Goal: Communication & Community: Answer question/provide support

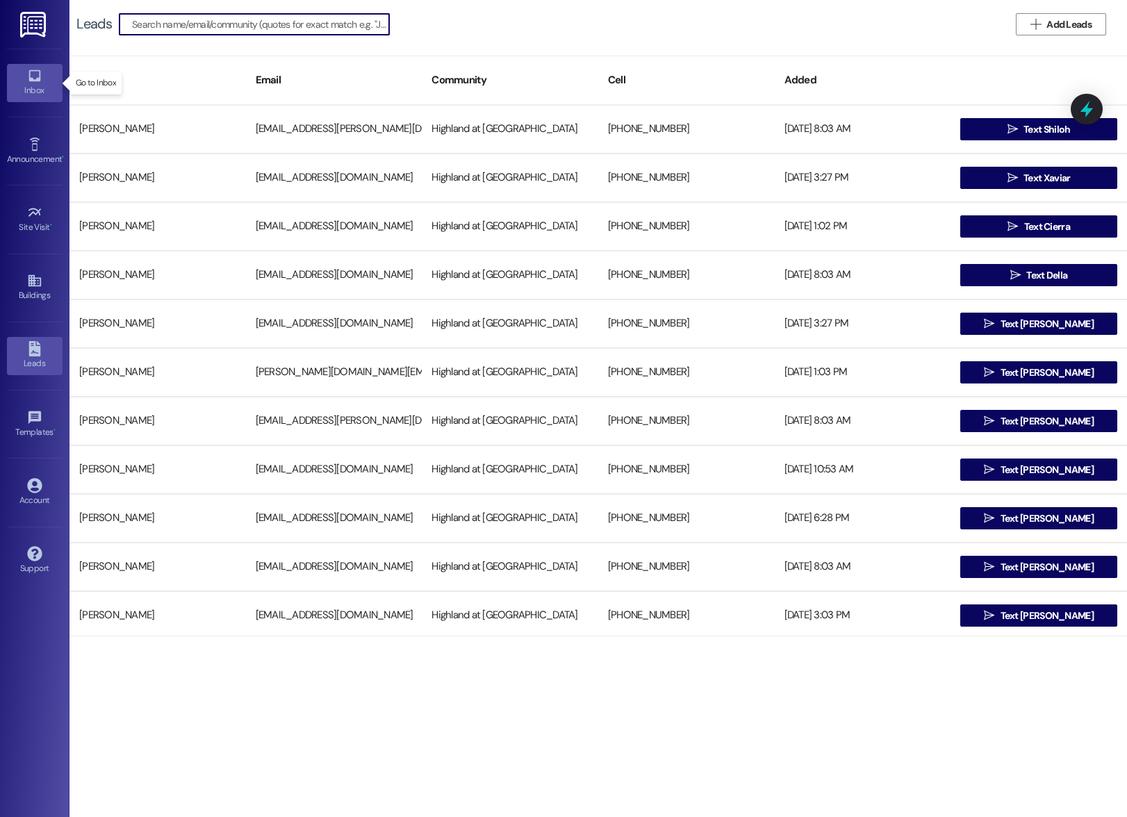
click at [31, 81] on icon at bounding box center [34, 76] width 12 height 12
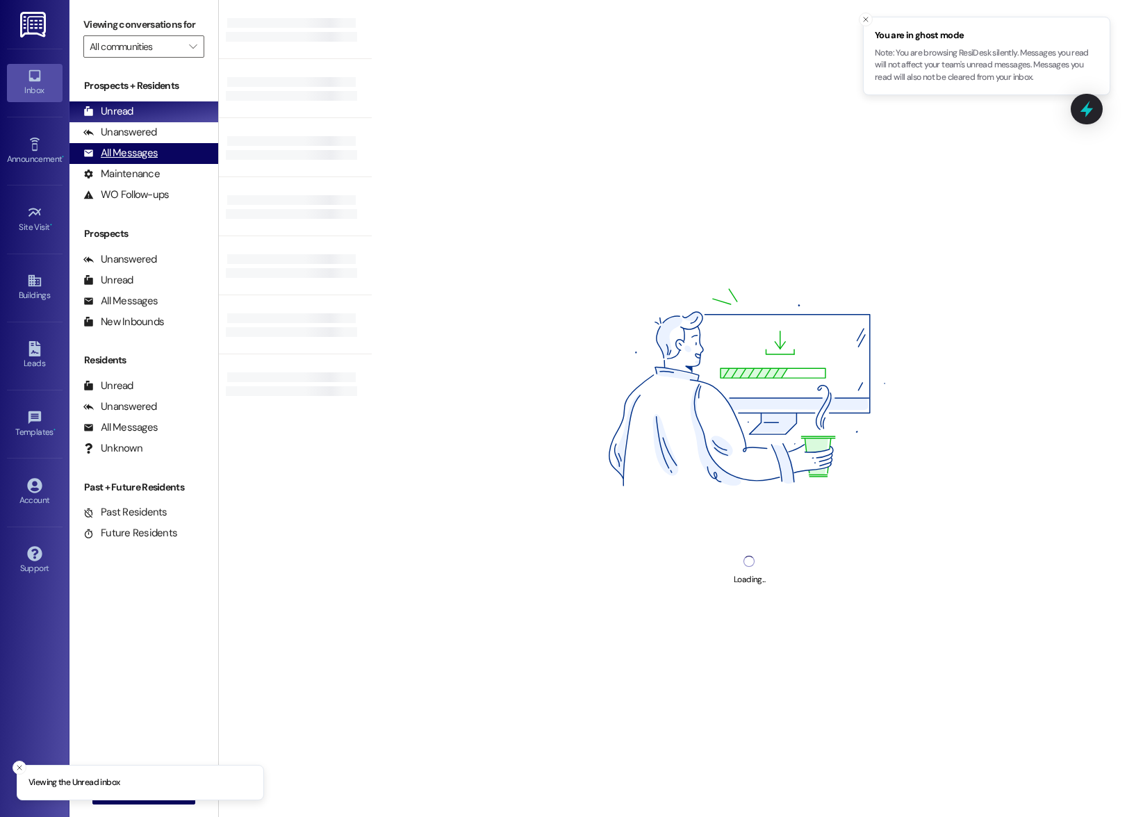
click at [148, 161] on div "All Messages" at bounding box center [120, 153] width 74 height 15
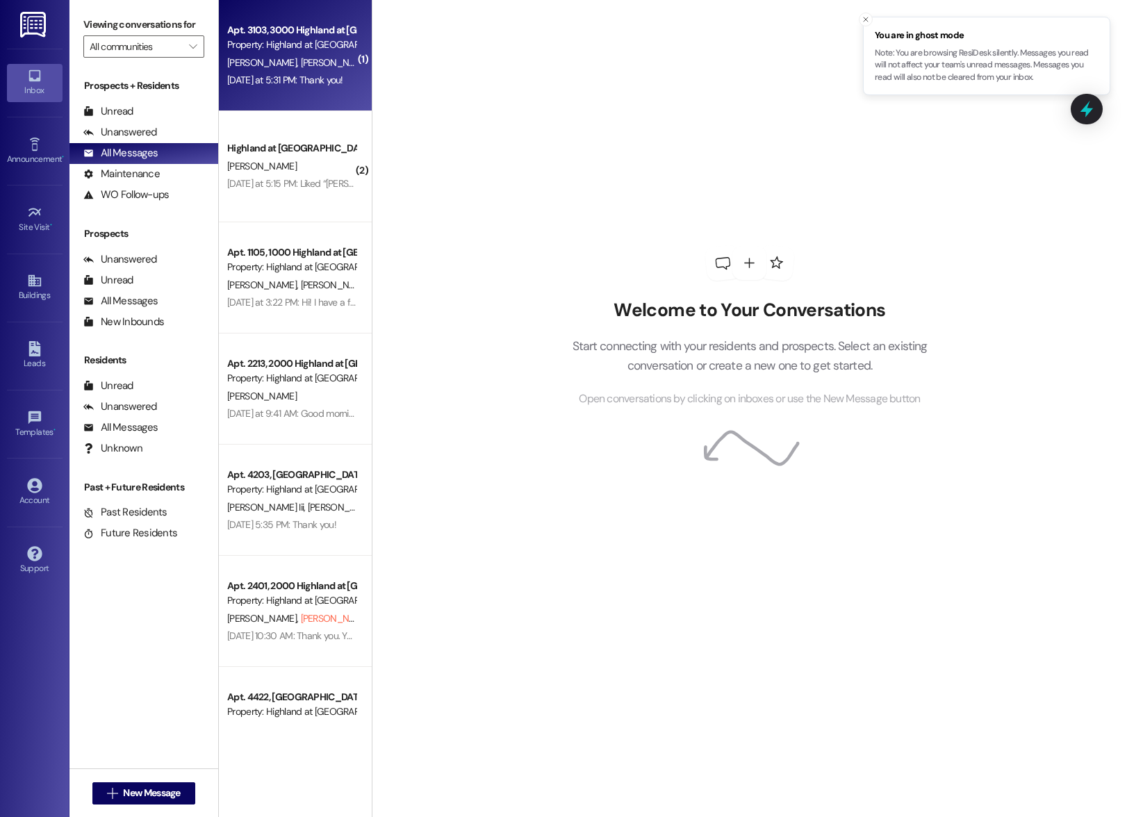
click at [306, 55] on div "M. Wright B. Cobine" at bounding box center [291, 62] width 131 height 17
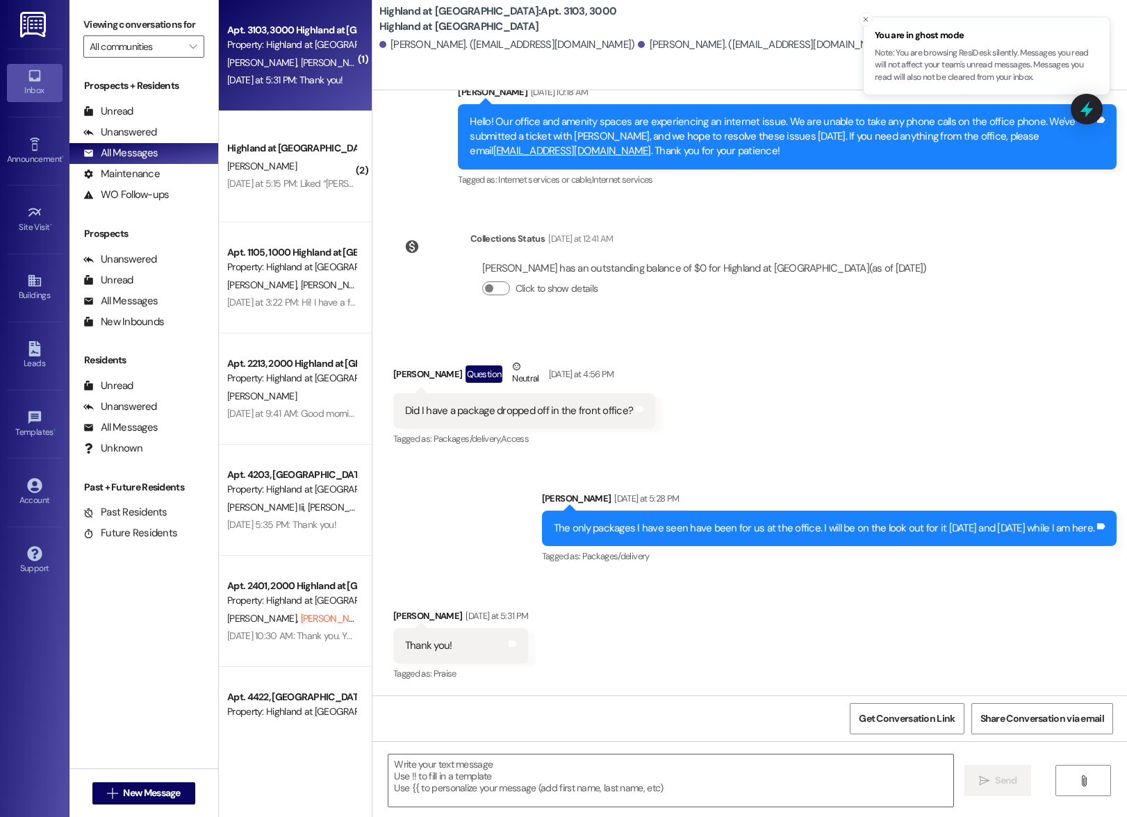
scroll to position [9697, 0]
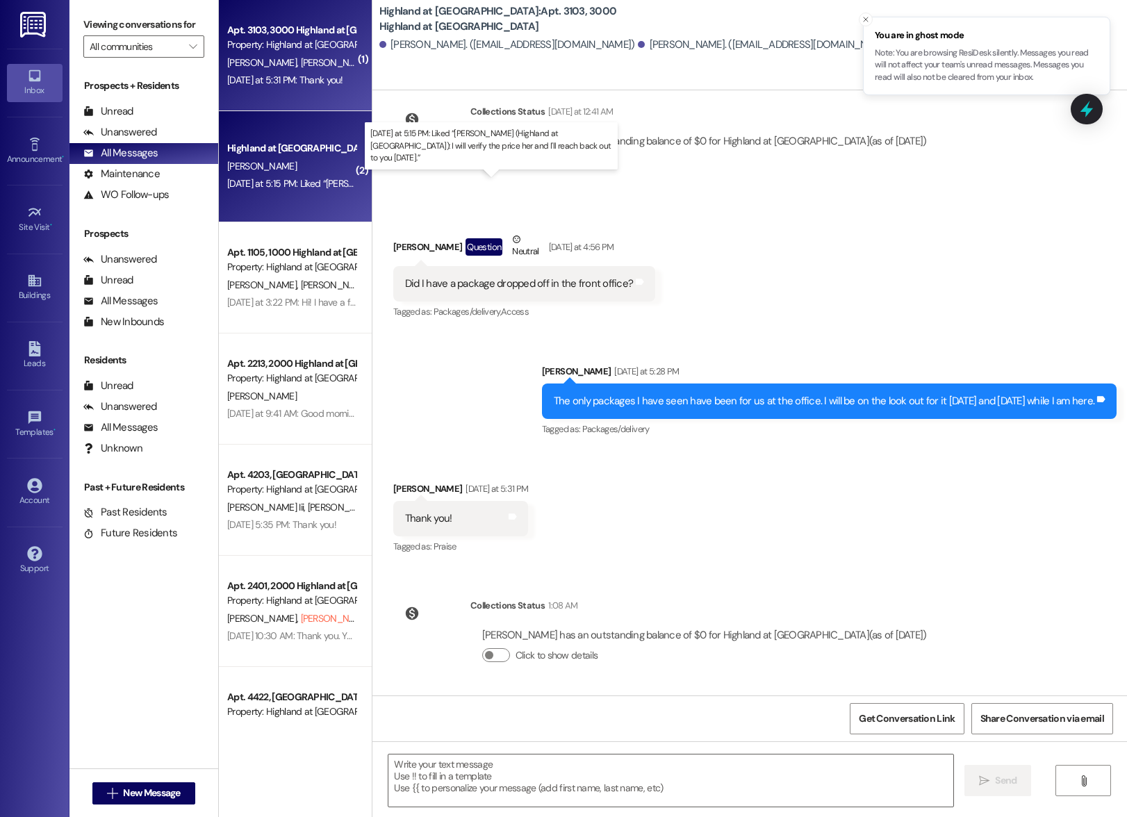
click at [320, 177] on div "Yesterday at 5:15 PM: Liked “Annie-Marie Taylor (Highland at Spring Hill): I wi…" at bounding box center [507, 183] width 560 height 13
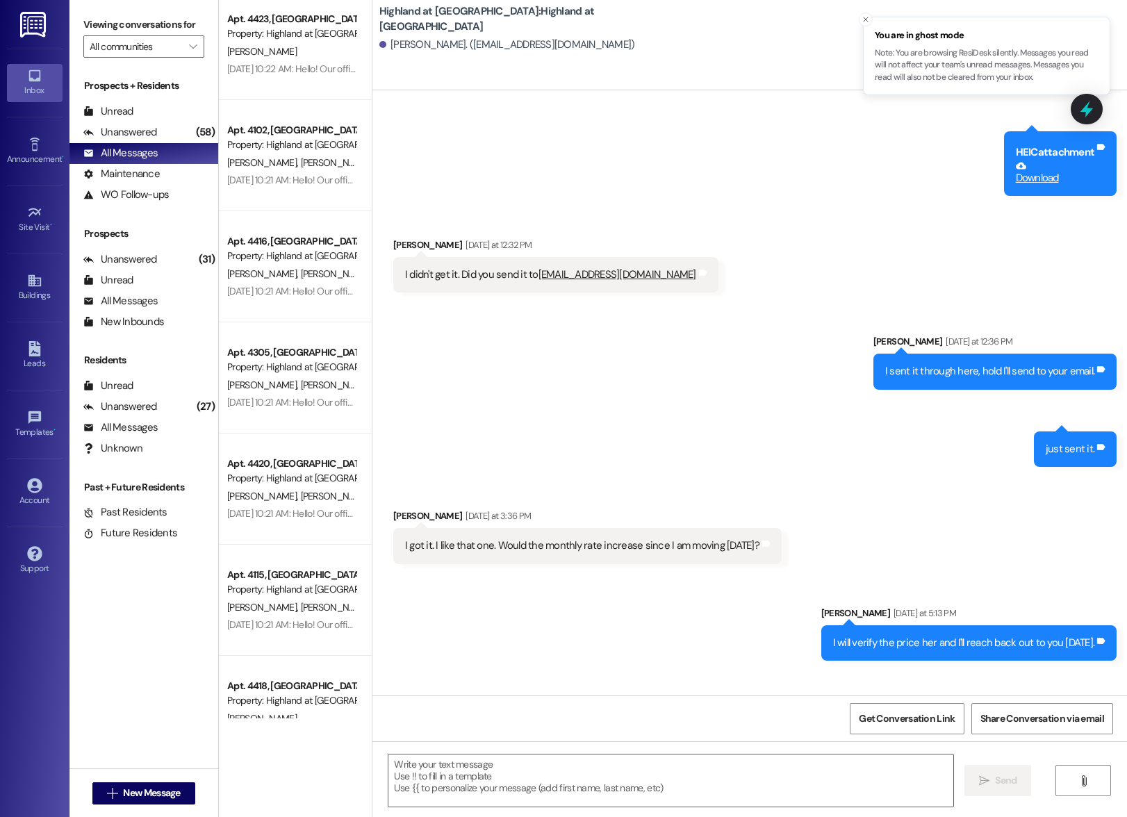
scroll to position [901, 0]
click at [299, 379] on div "S. Chada S. Chada" at bounding box center [291, 384] width 131 height 17
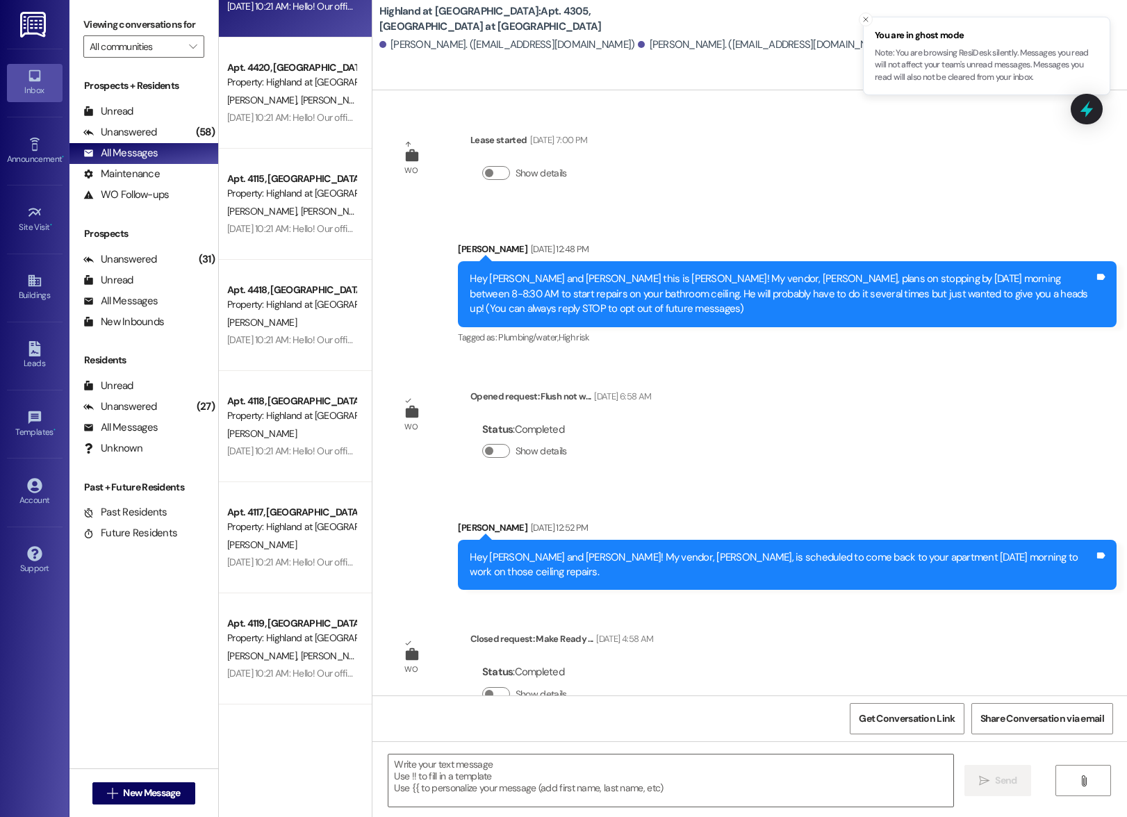
scroll to position [1298, 0]
click at [145, 789] on span "New Message" at bounding box center [151, 793] width 57 height 15
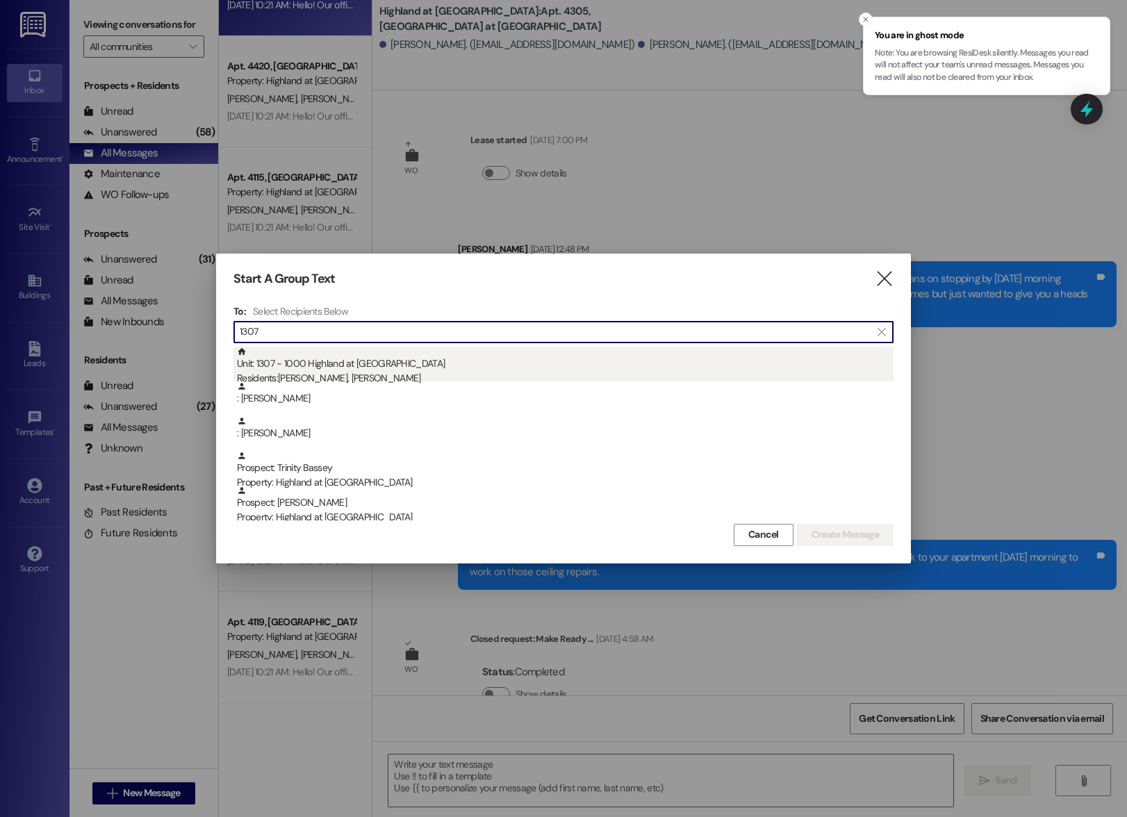
type input "1307"
click at [344, 369] on div "Unit: 1307 - 1000 Highland at Spring Hill Residents: Kimberly Mccoy, Douglas Mc…" at bounding box center [565, 367] width 657 height 40
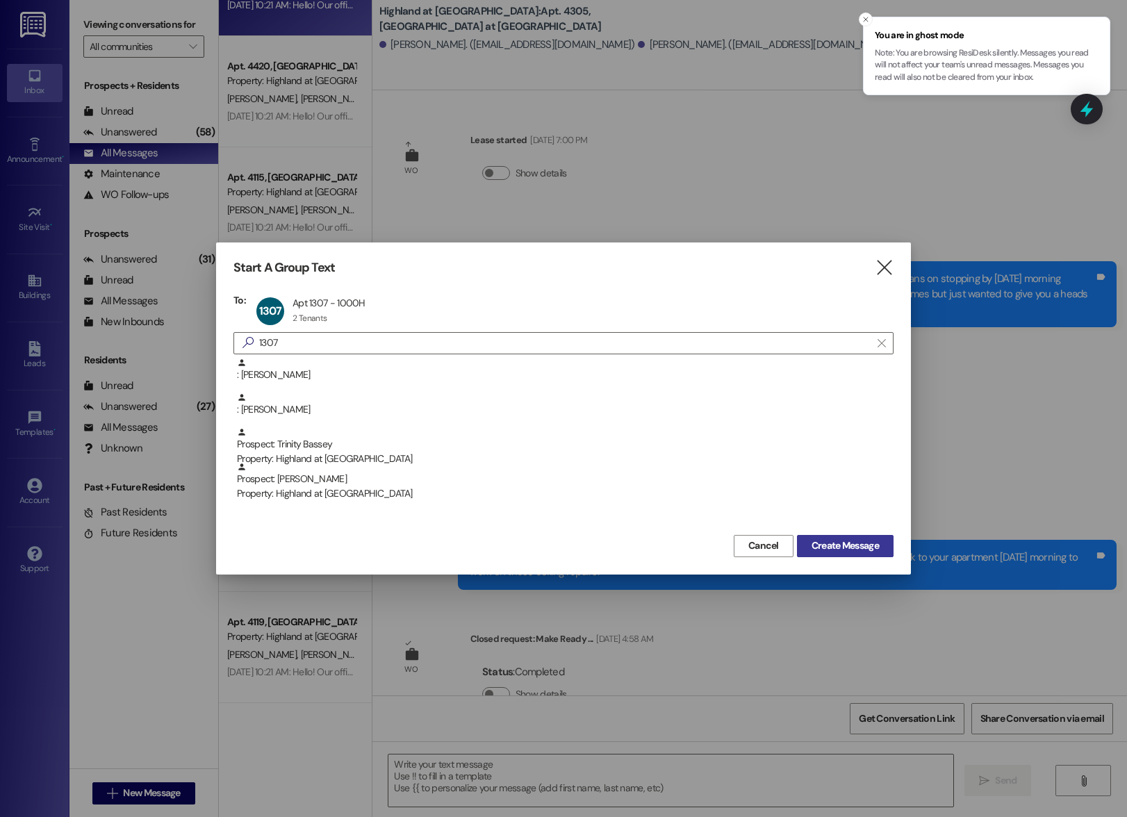
click at [854, 544] on span "Create Message" at bounding box center [845, 546] width 67 height 15
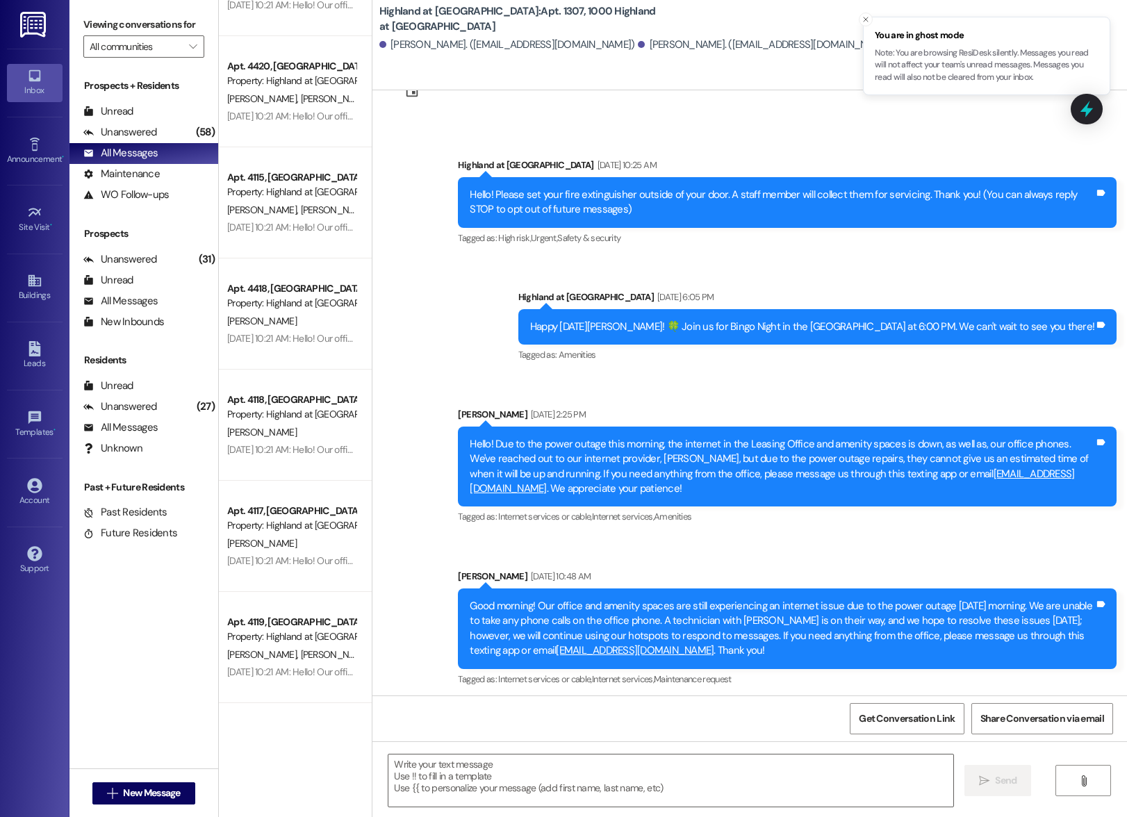
scroll to position [0, 0]
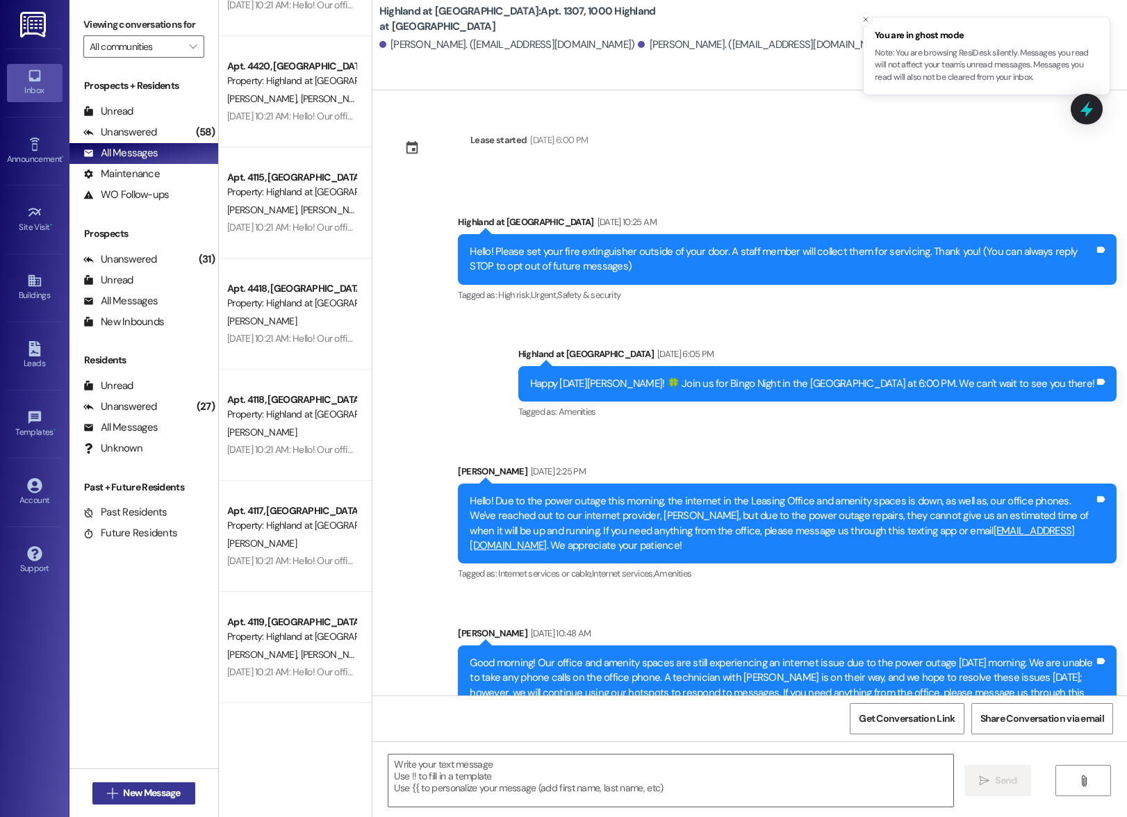
click at [129, 791] on span "New Message" at bounding box center [151, 793] width 57 height 15
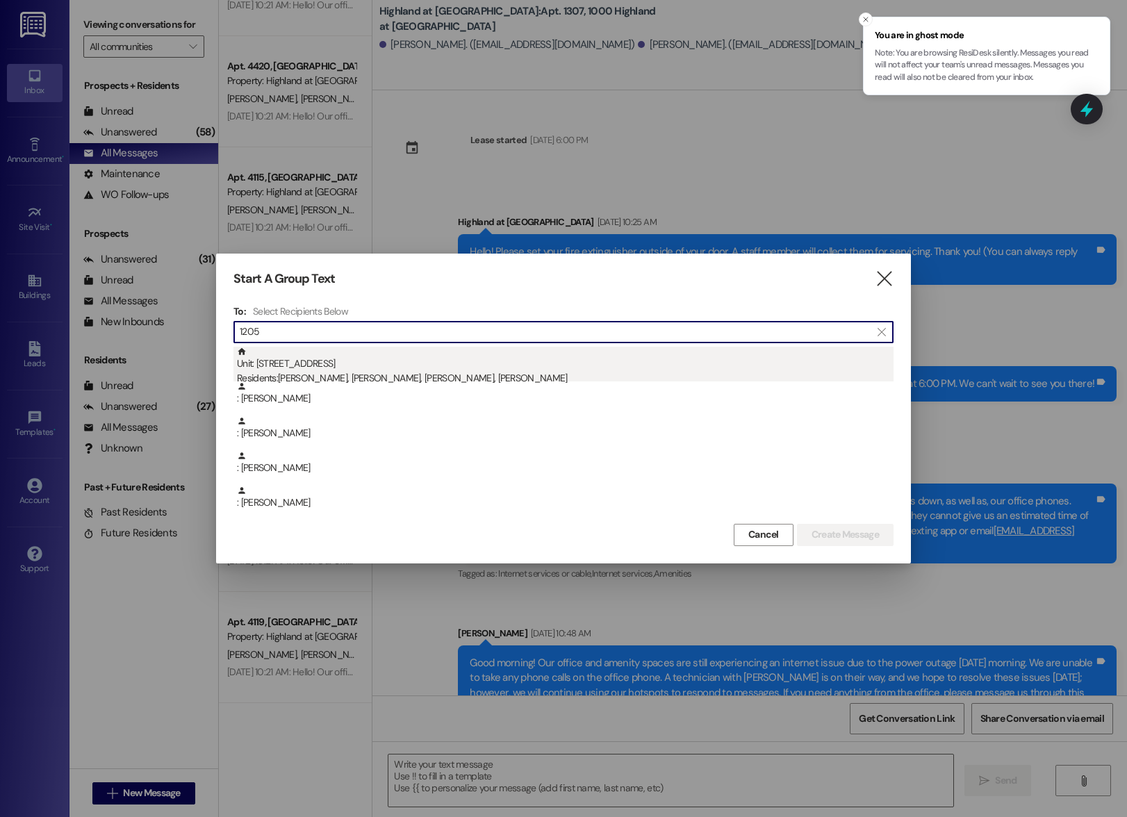
scroll to position [8, 0]
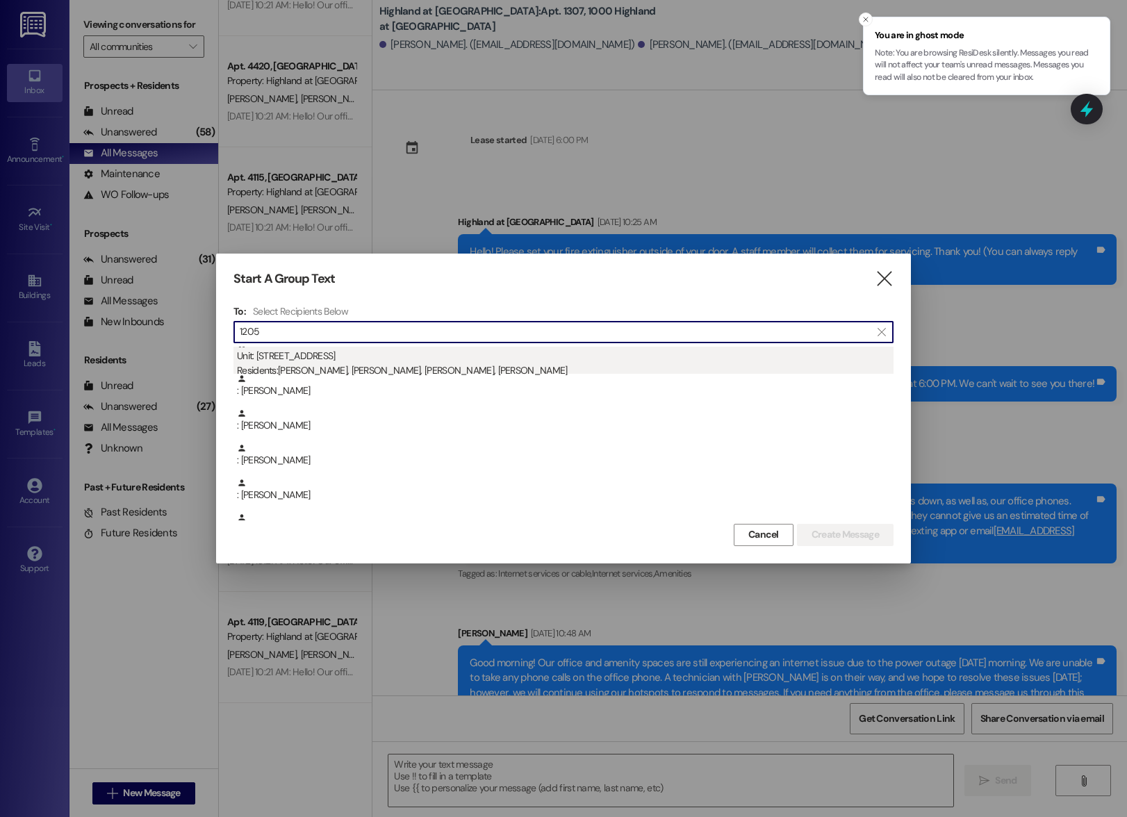
type input "1205"
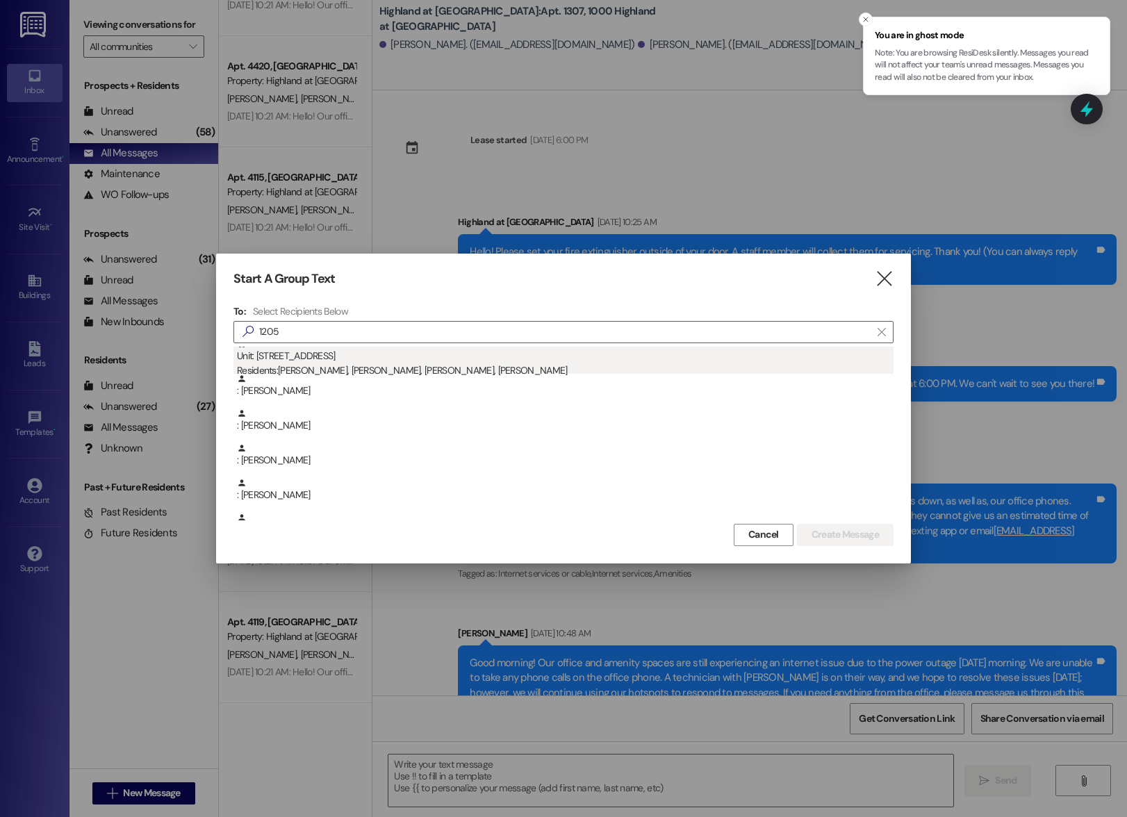
click at [311, 366] on div "Residents: Julia Owen, Daniel Owen, Emma Owen, Lola Owen" at bounding box center [565, 370] width 657 height 15
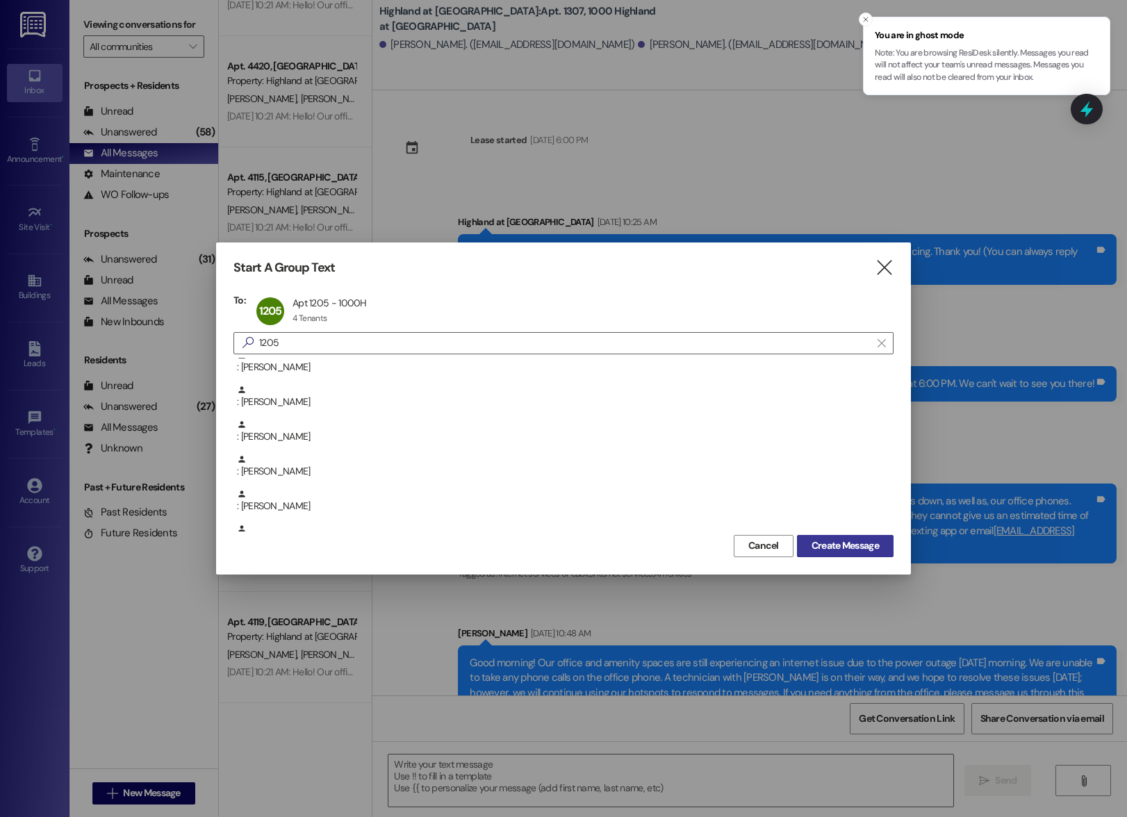
click at [812, 548] on span "Create Message" at bounding box center [845, 546] width 67 height 15
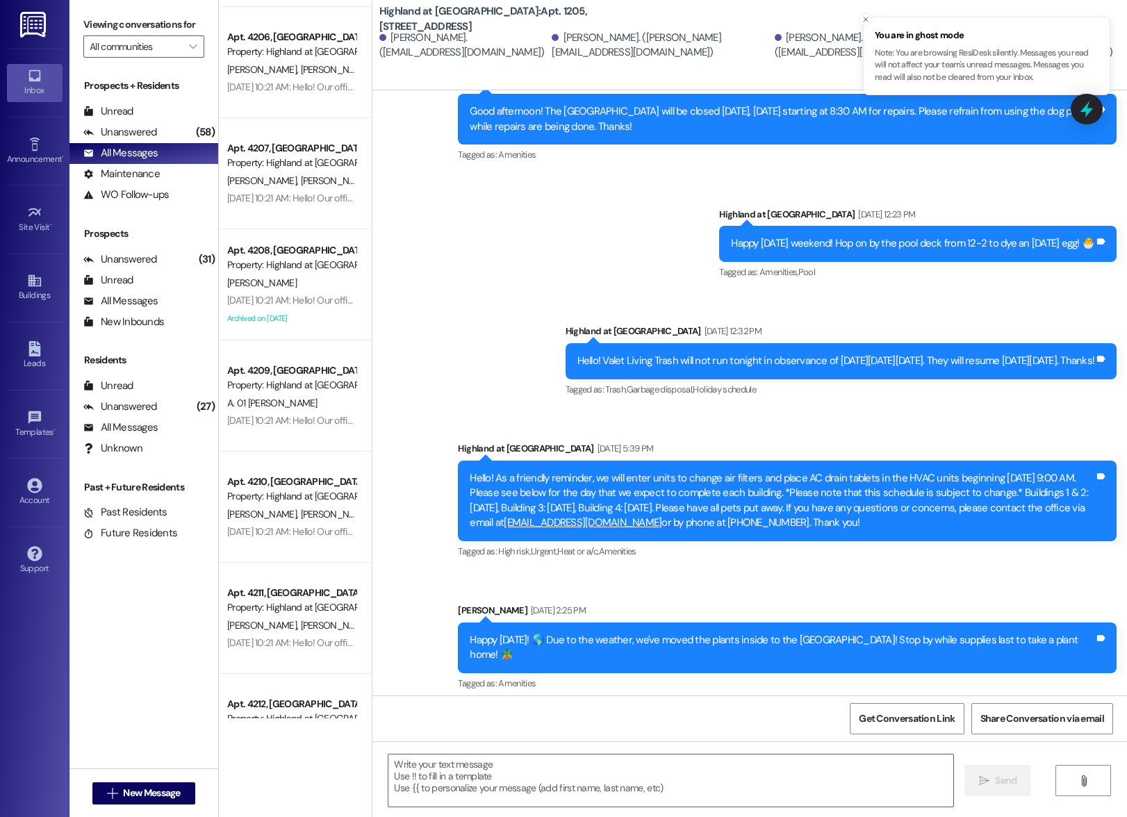
scroll to position [2885, 0]
click at [125, 791] on span "New Message" at bounding box center [151, 793] width 57 height 15
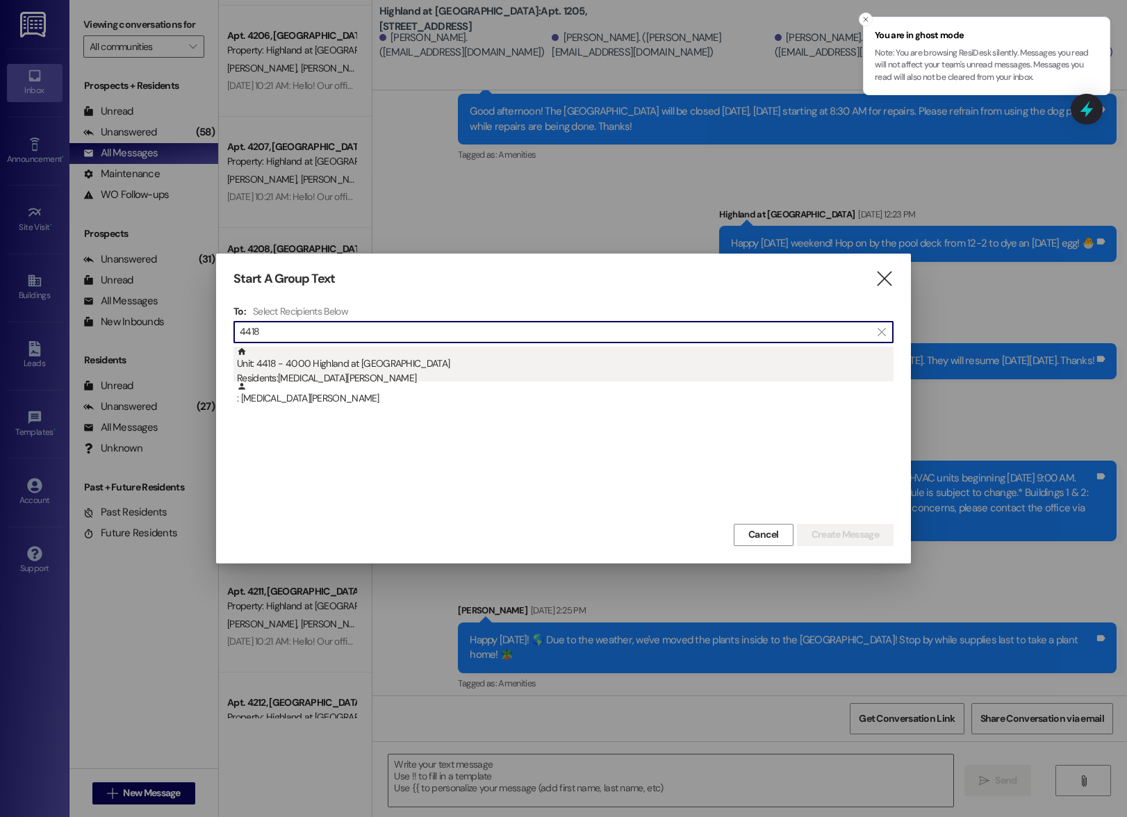
type input "4418"
click at [315, 370] on div "Unit: 4418 - 4000 Highland at Spring Hill Residents: Alexia Harris" at bounding box center [565, 367] width 657 height 40
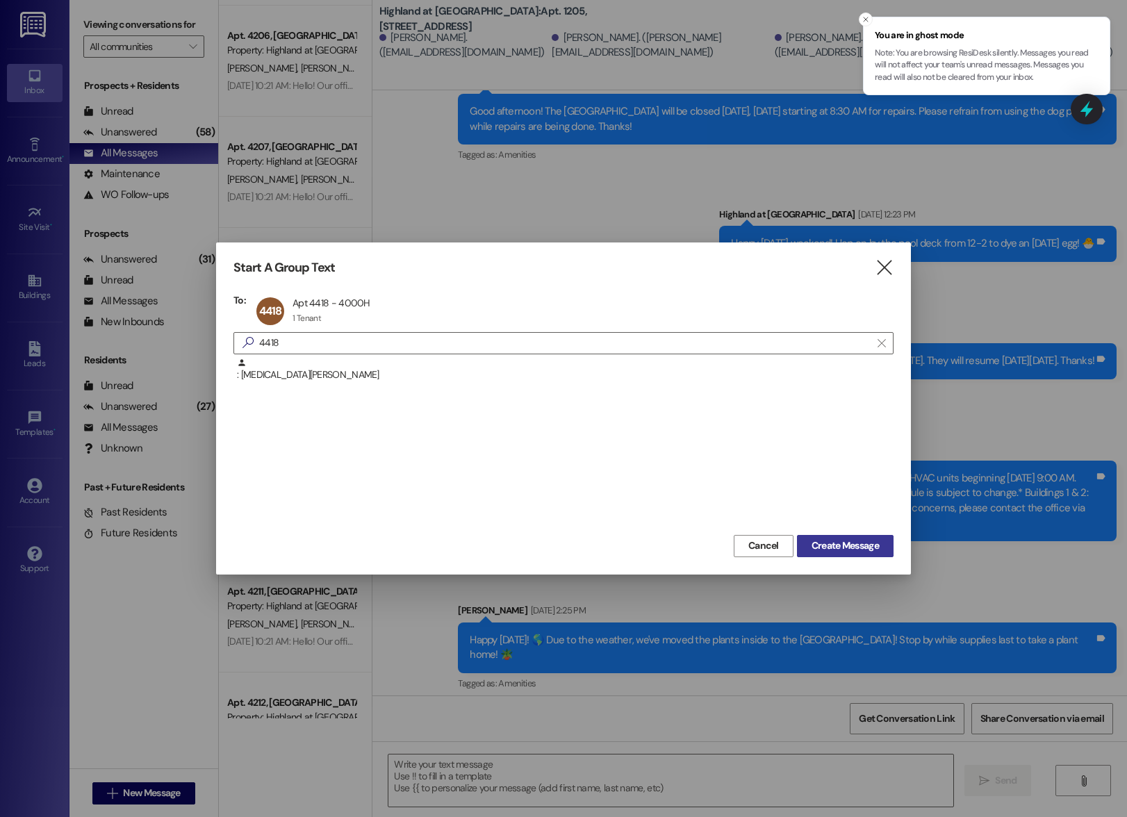
click at [813, 546] on span "Create Message" at bounding box center [845, 546] width 67 height 15
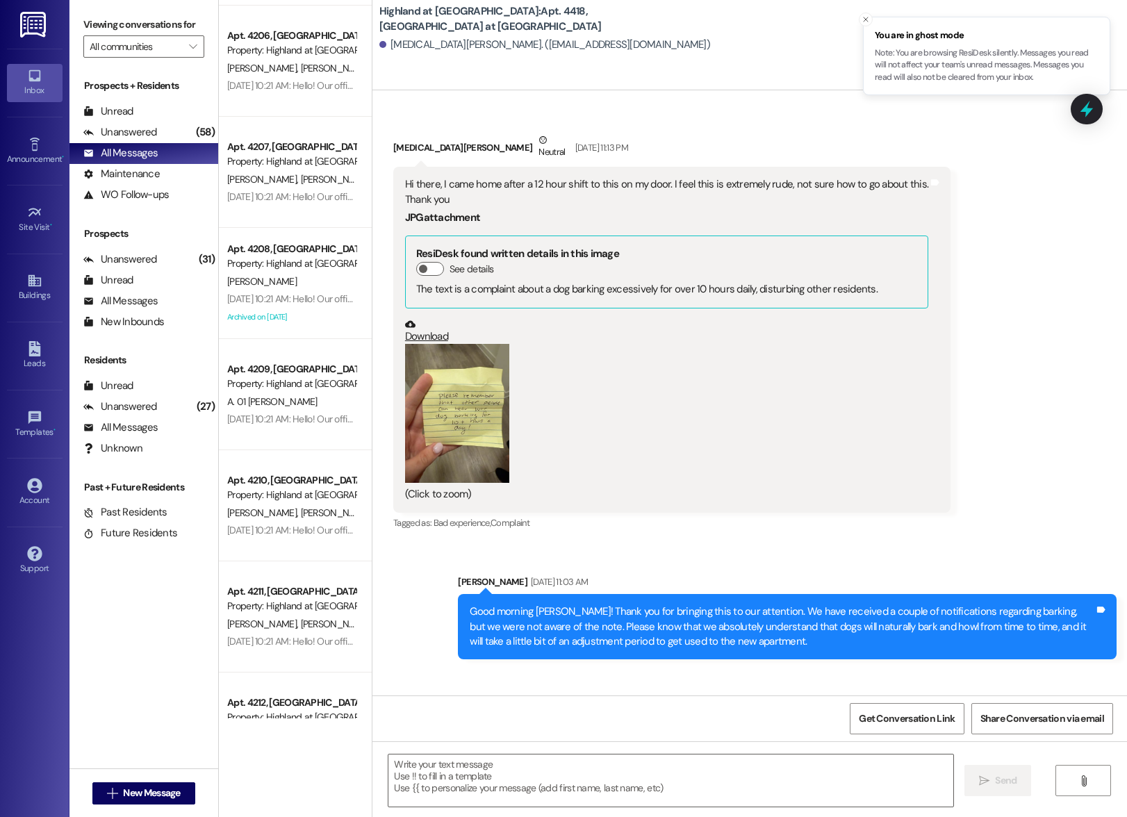
scroll to position [6884, 0]
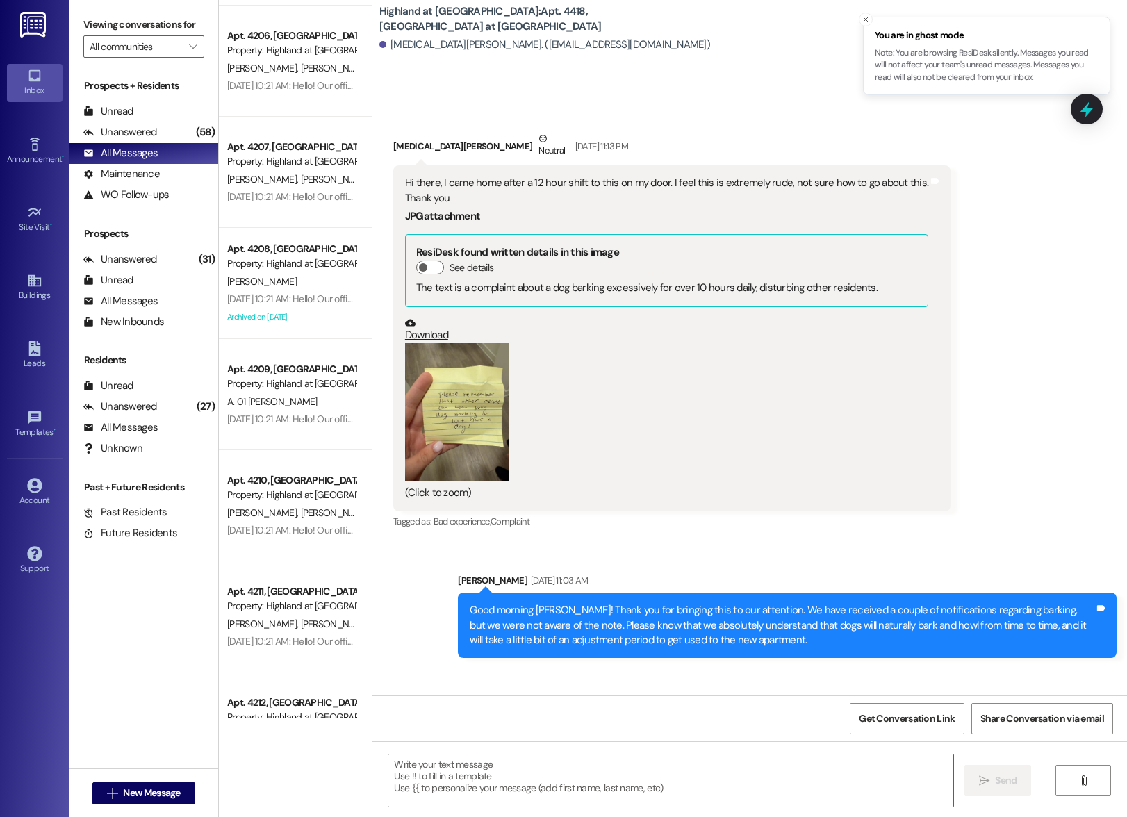
click at [447, 387] on button "Zoom image" at bounding box center [457, 412] width 104 height 139
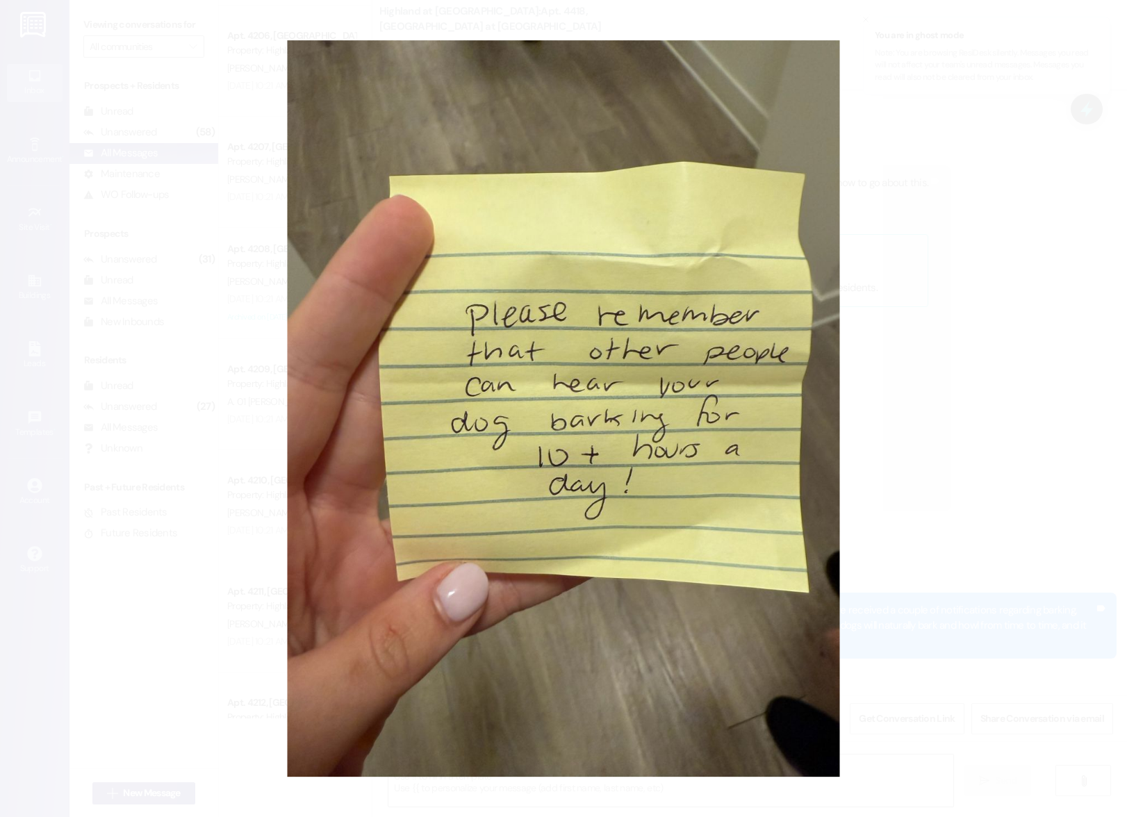
click at [1008, 211] on button "Unzoom image" at bounding box center [563, 408] width 1127 height 817
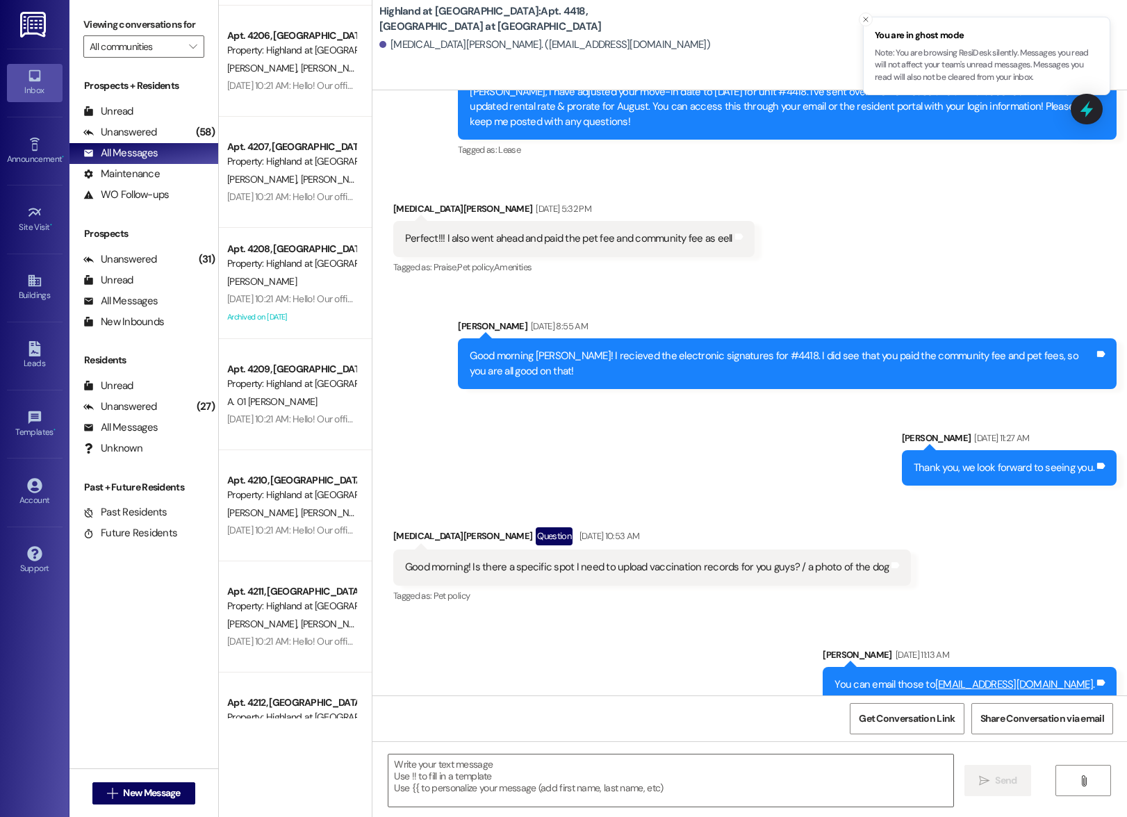
scroll to position [4266, 0]
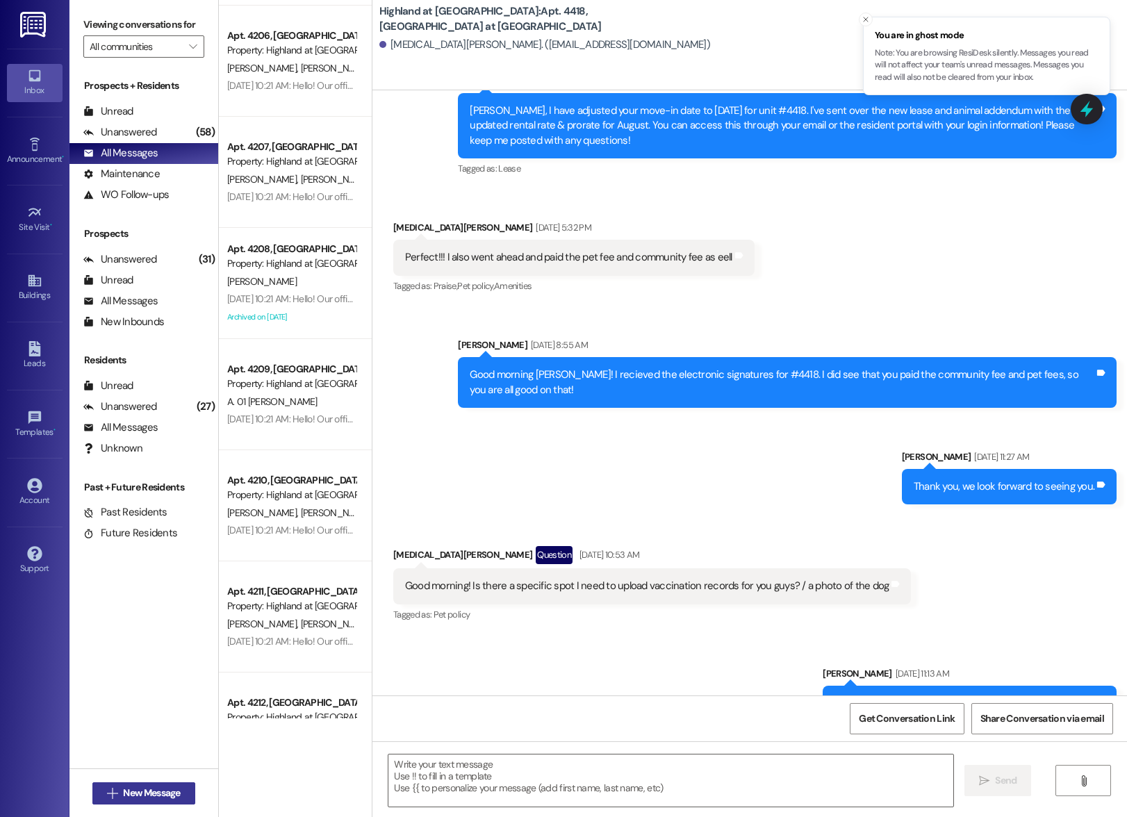
click at [123, 788] on span "New Message" at bounding box center [151, 793] width 57 height 15
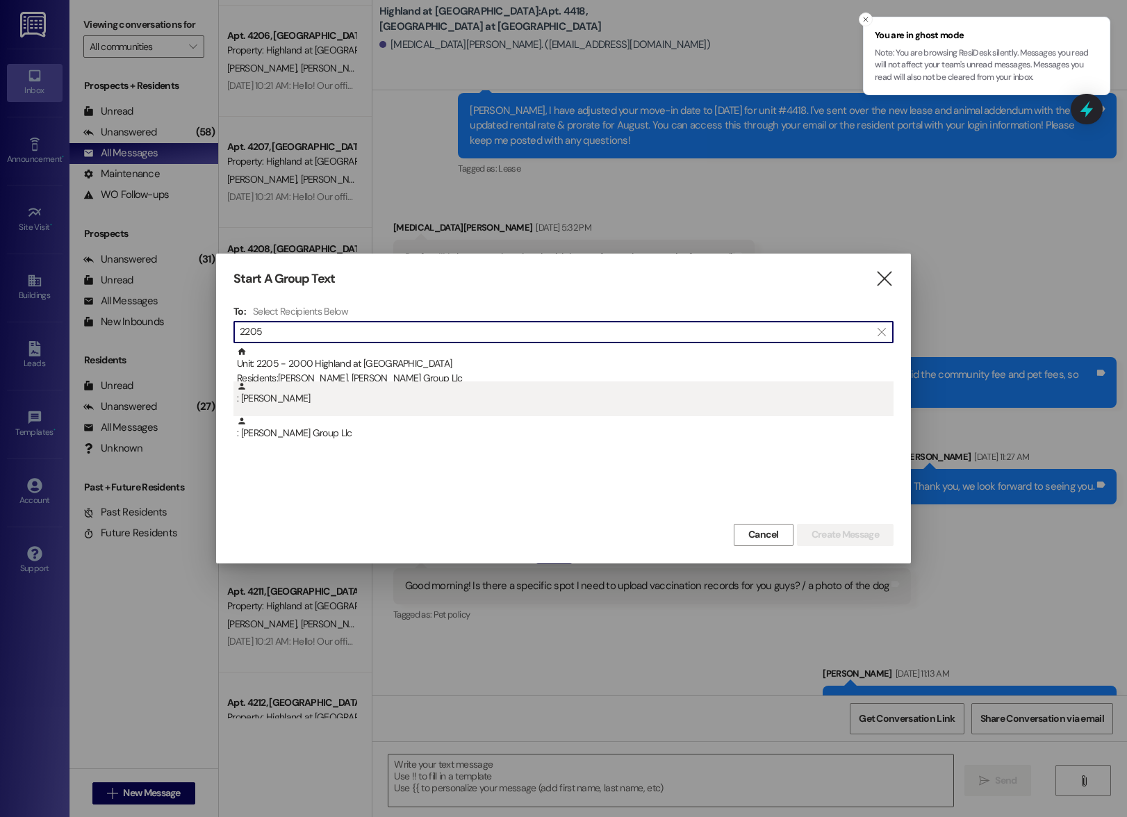
type input "2205"
click at [266, 406] on div ": Azadeh Shahbazi" at bounding box center [563, 398] width 660 height 35
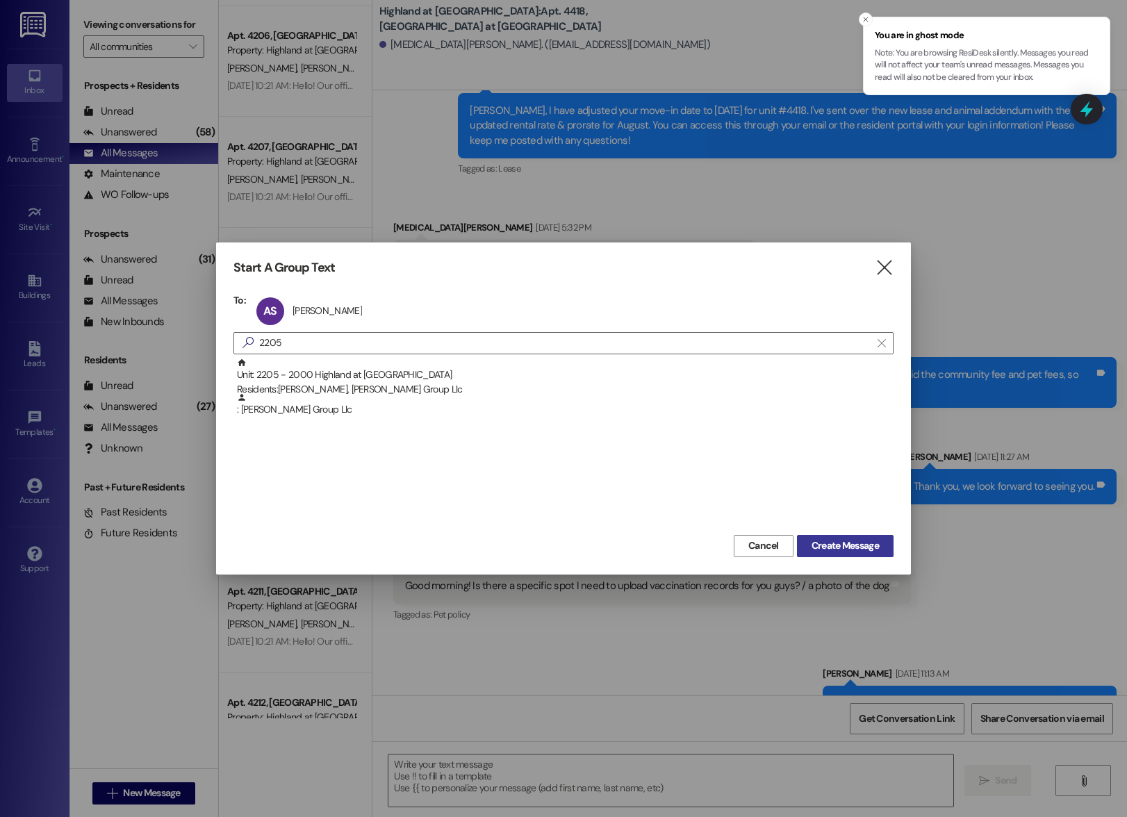
click at [826, 541] on span "Create Message" at bounding box center [845, 546] width 67 height 15
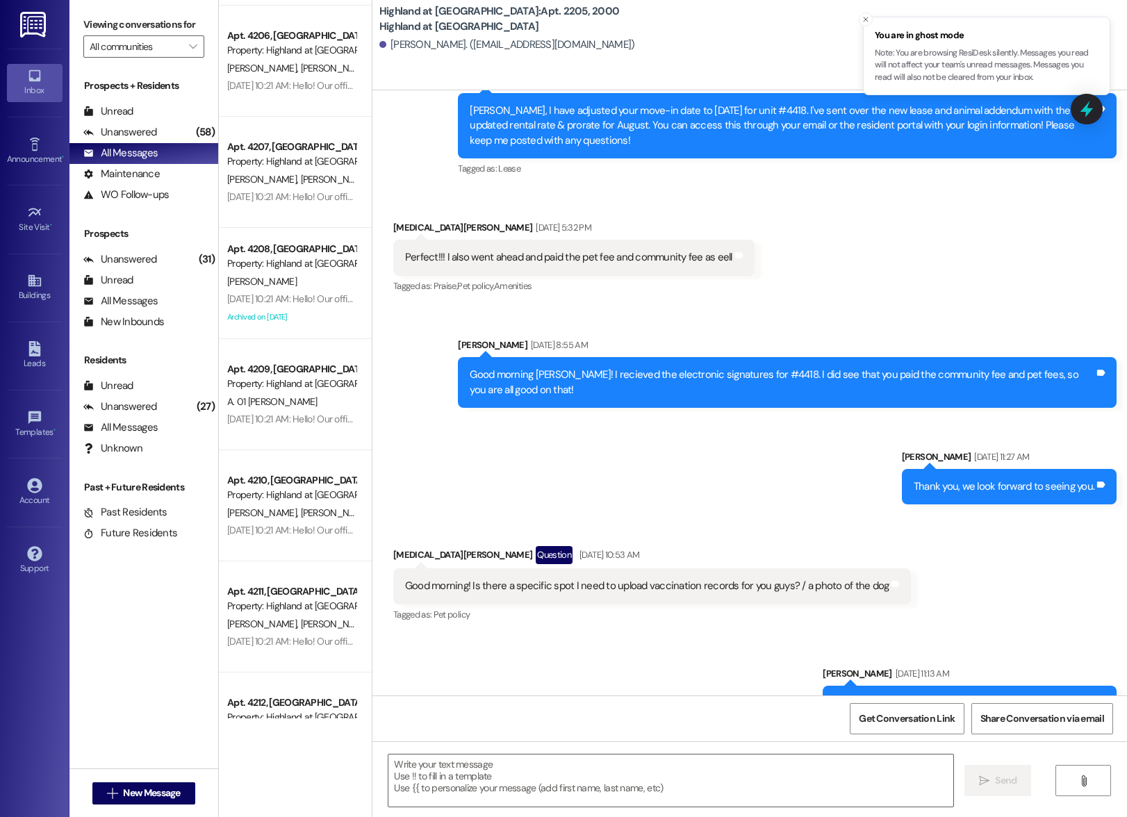
scroll to position [0, 0]
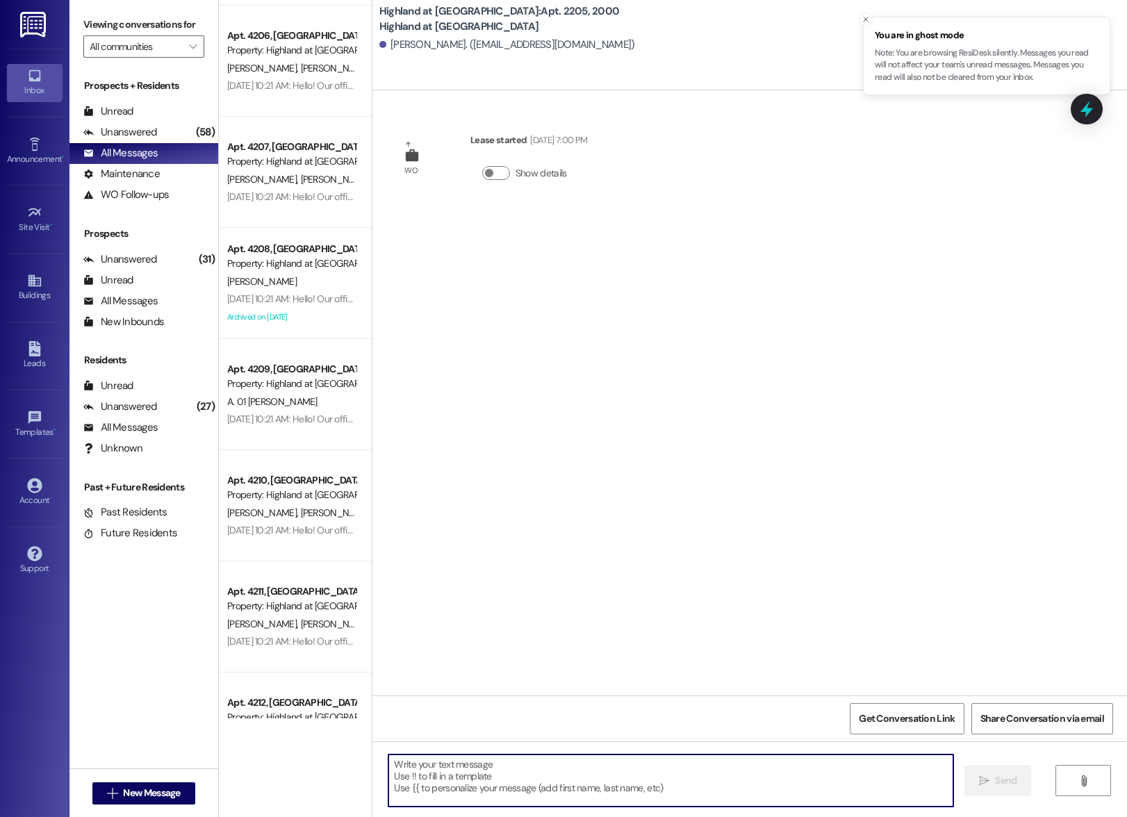
click at [575, 770] on textarea at bounding box center [670, 781] width 565 height 52
type textarea "T"
type textarea "I have received your email and we will speak with the the resident. Thank you"
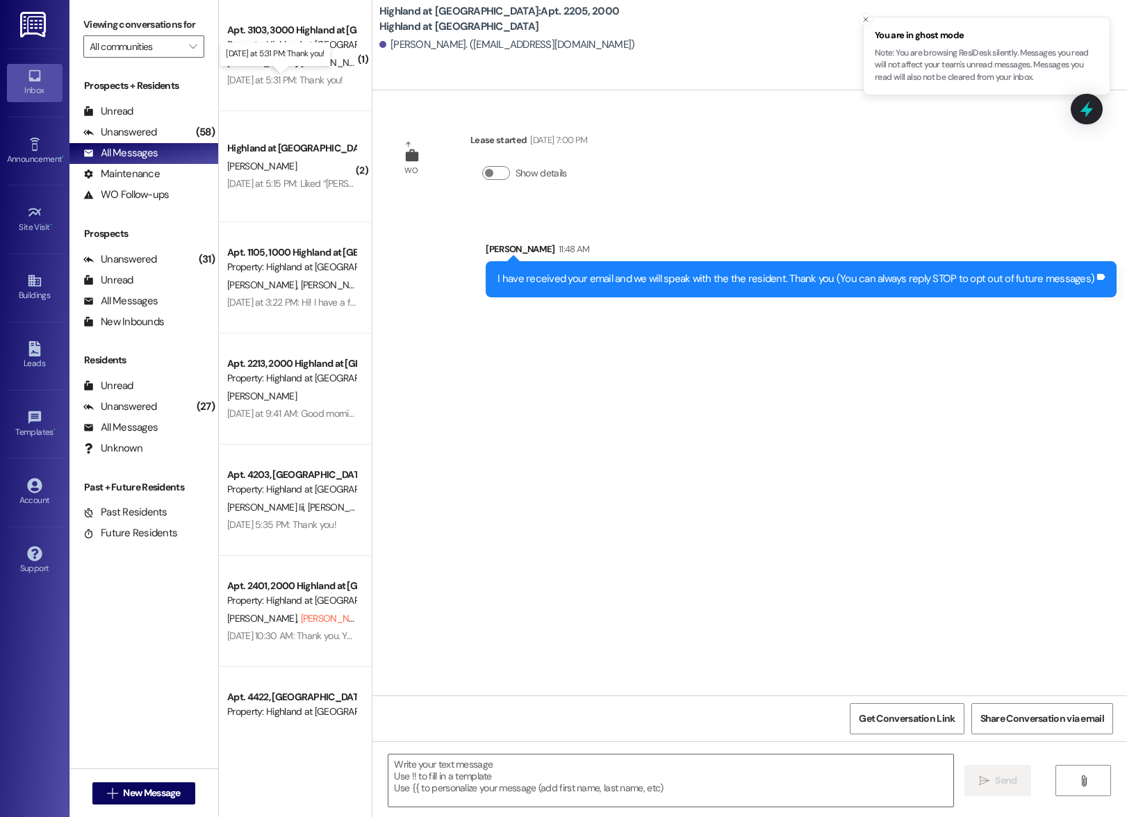
click at [283, 83] on div "Yesterday at 5:31 PM: Thank you! Yesterday at 5:31 PM: Thank you!" at bounding box center [285, 80] width 116 height 13
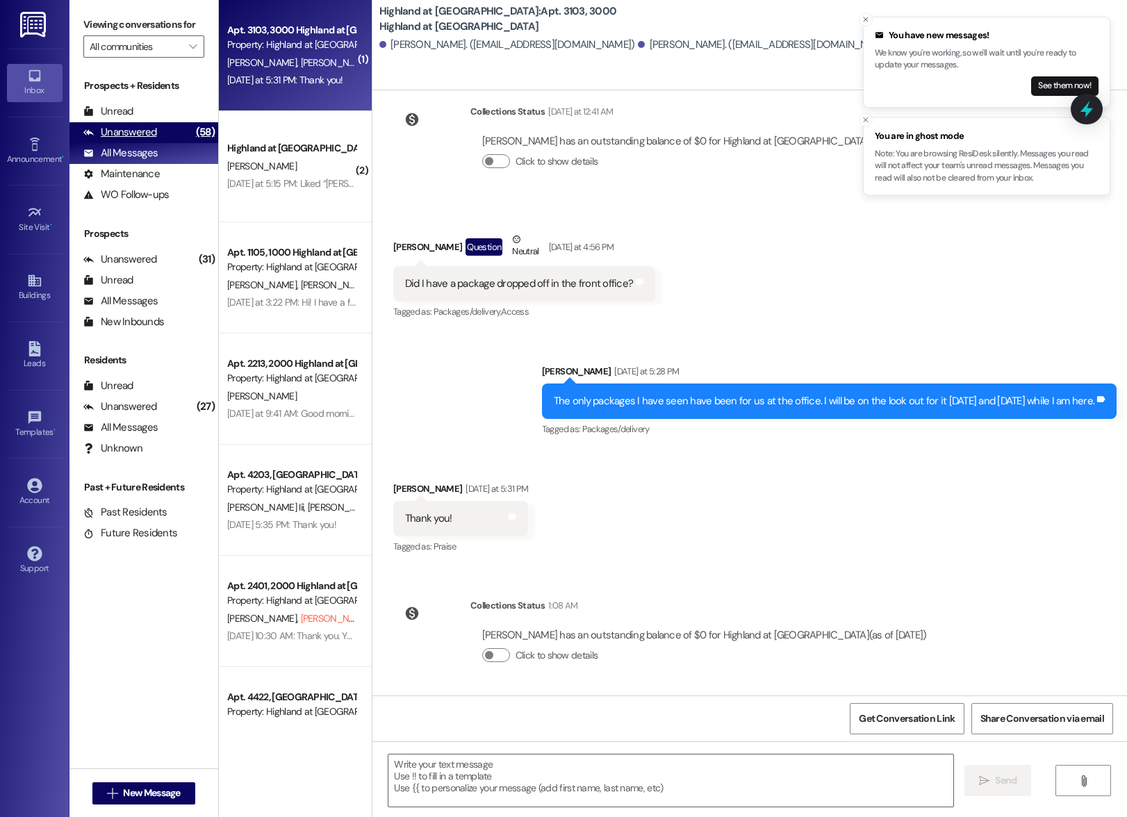
scroll to position [1, 0]
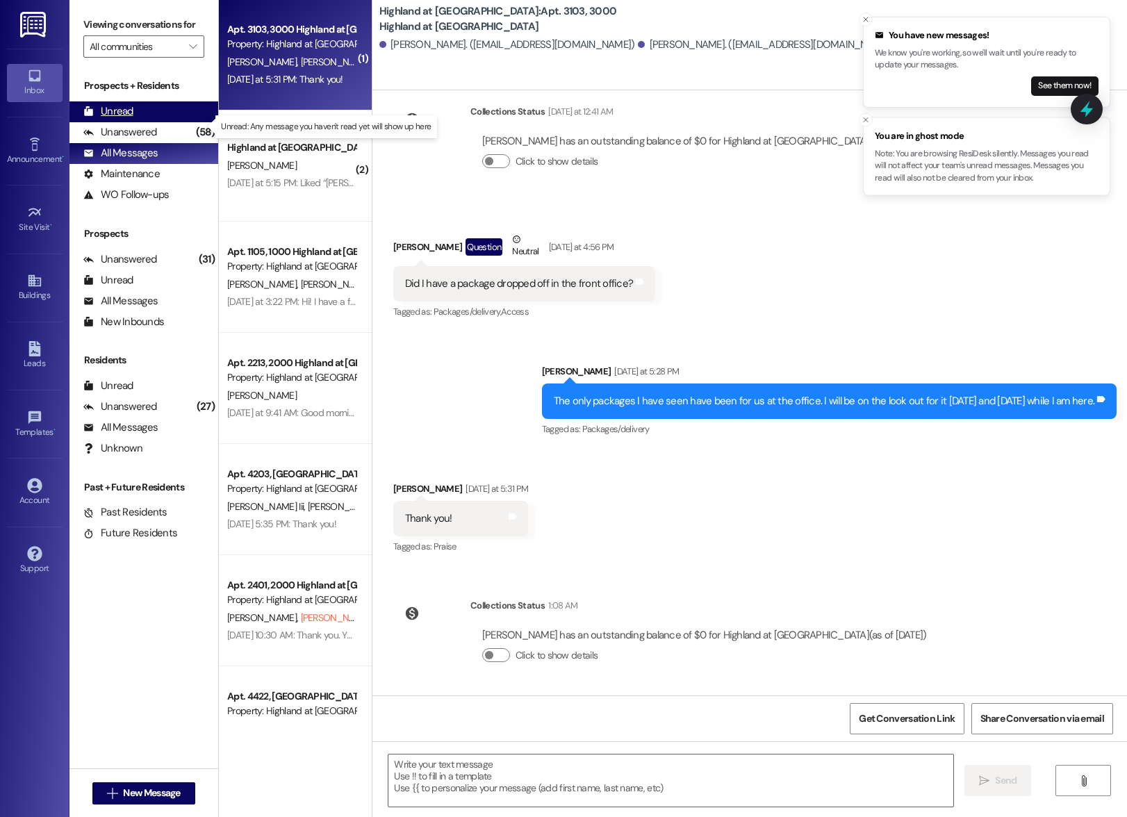
click at [119, 119] on div "Unread" at bounding box center [108, 111] width 50 height 15
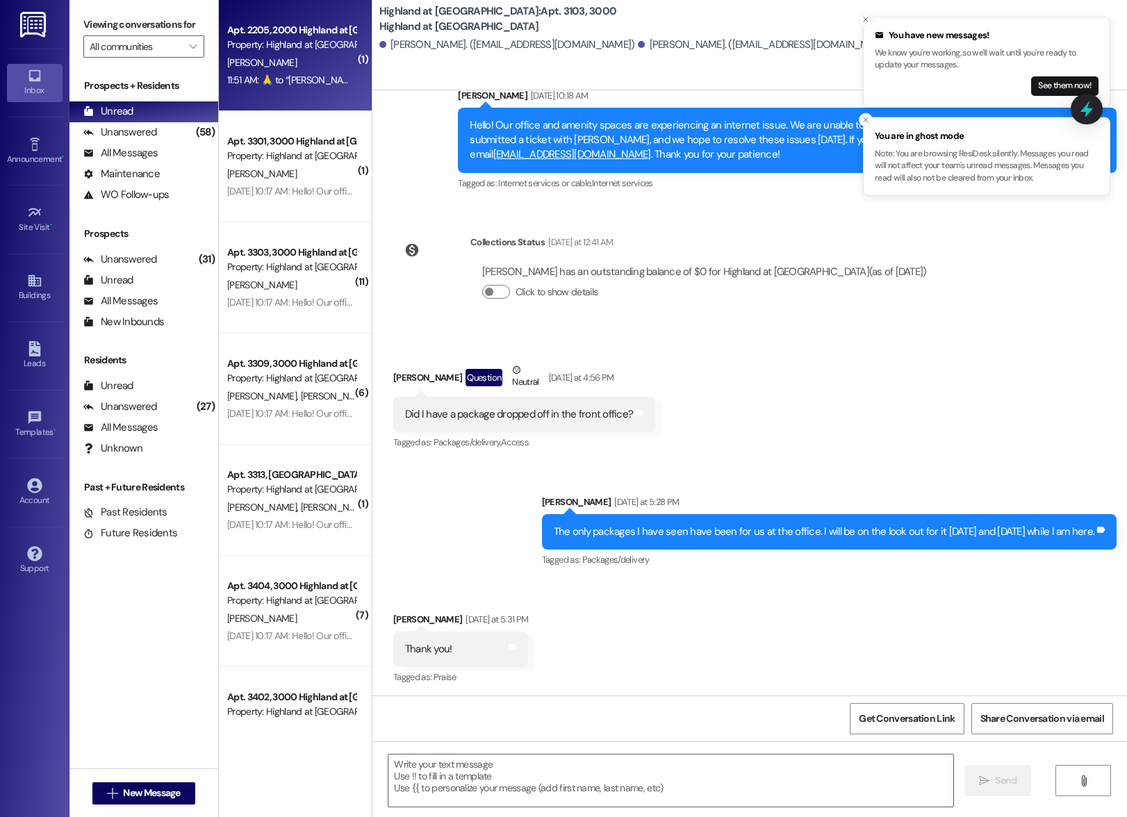
scroll to position [9568, 0]
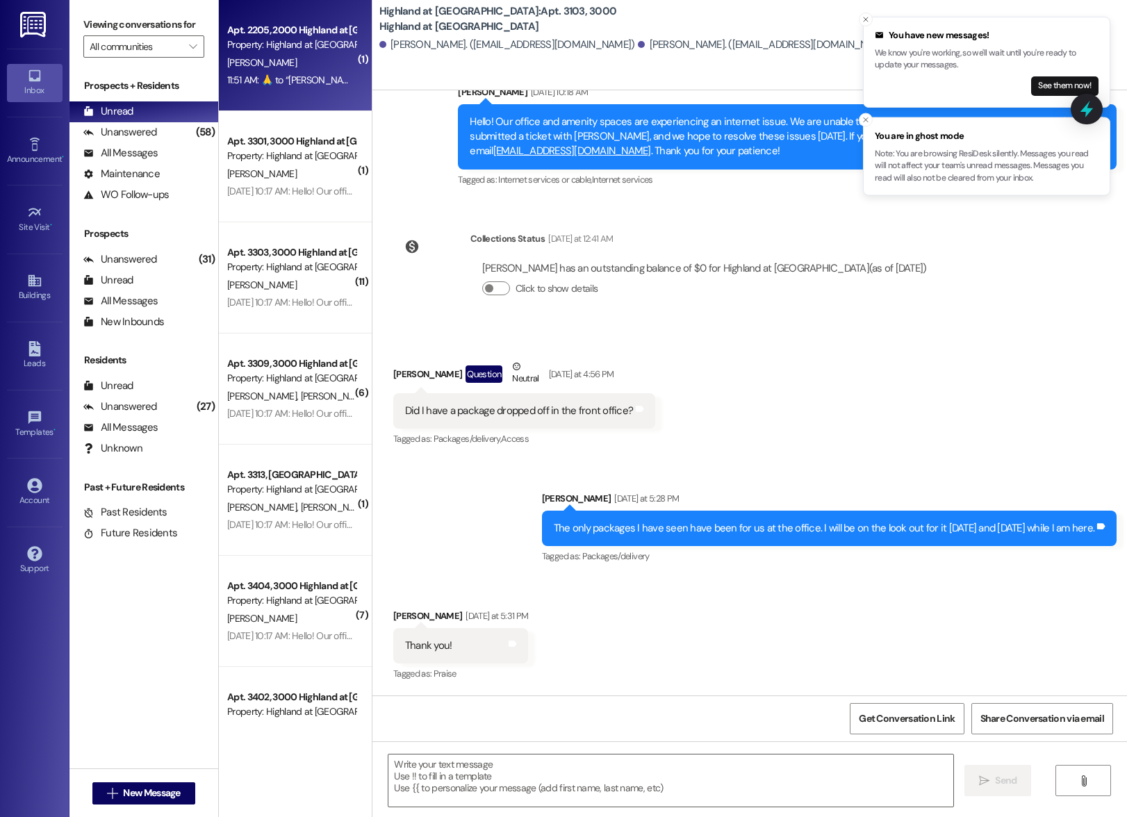
click at [295, 81] on div "11:51 AM:  ​🙏​ to “ Annie-Marie Taylor (Highland at Spring Hill): I have receiv…" at bounding box center [643, 80] width 832 height 13
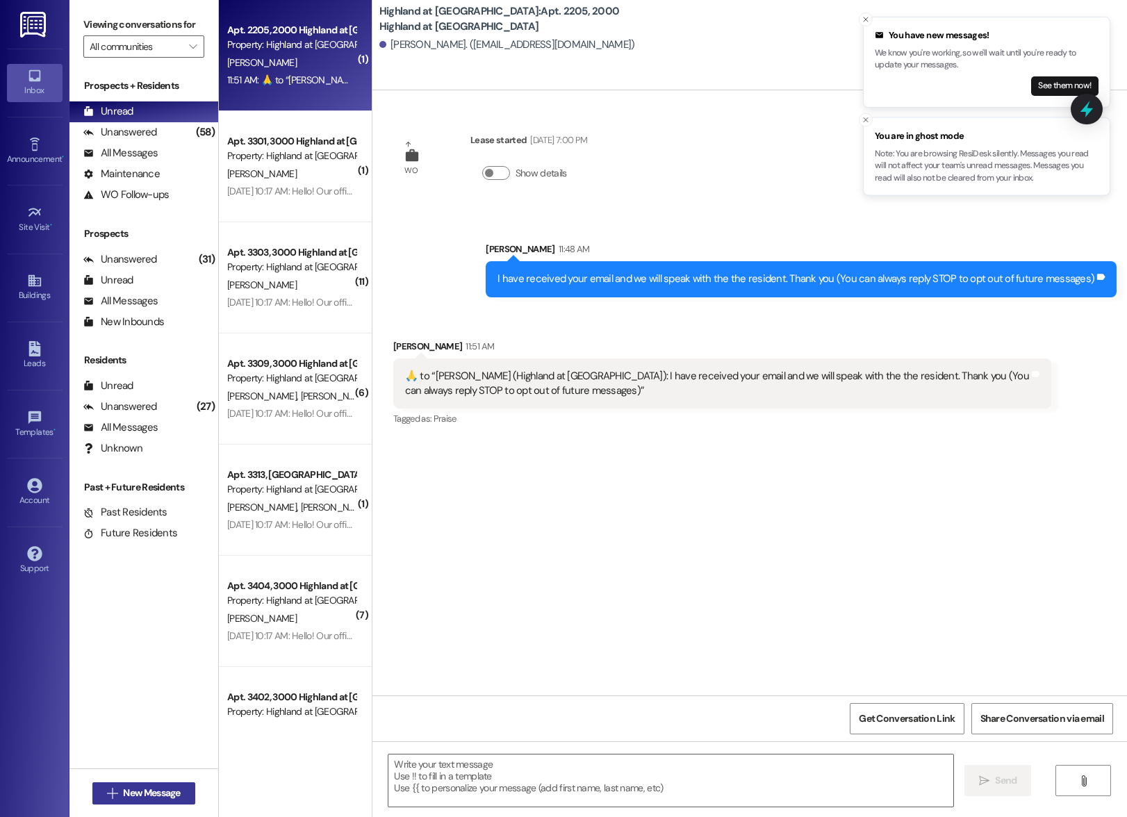
click at [124, 792] on span "New Message" at bounding box center [151, 793] width 57 height 15
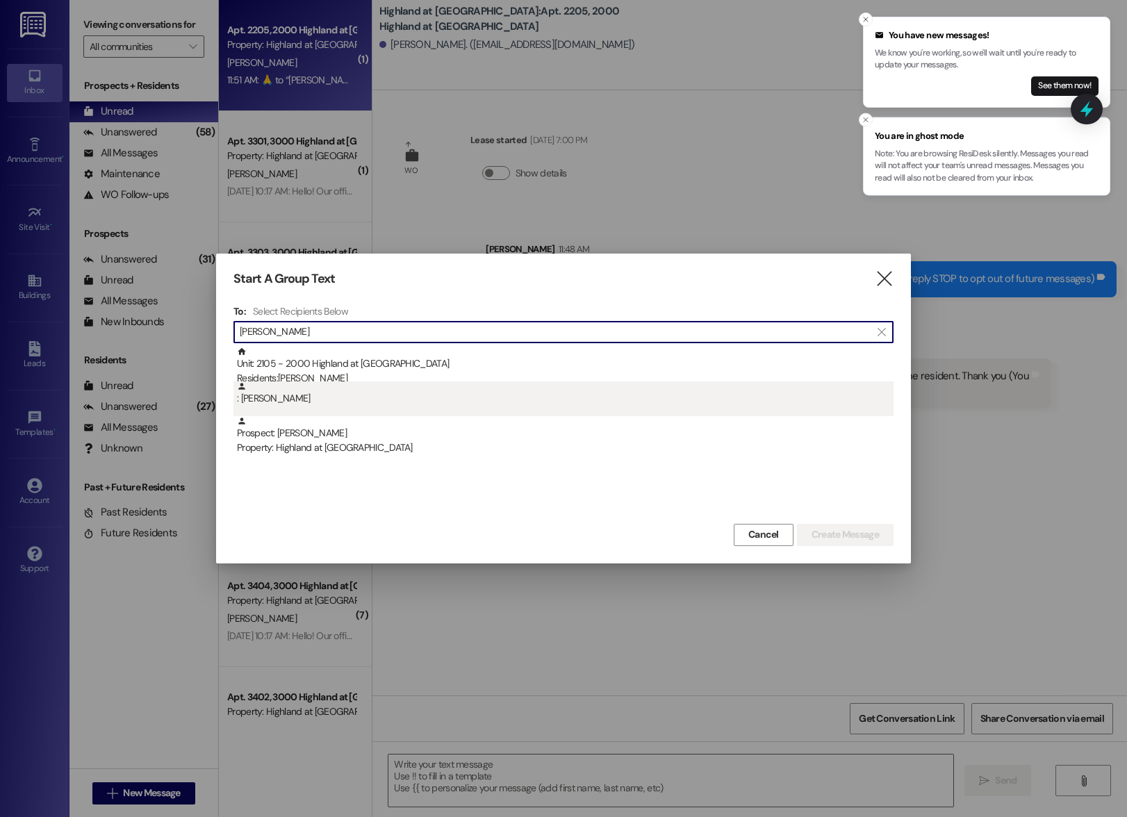
type input "vince"
click at [286, 395] on div ": Vince Bruner" at bounding box center [565, 393] width 657 height 24
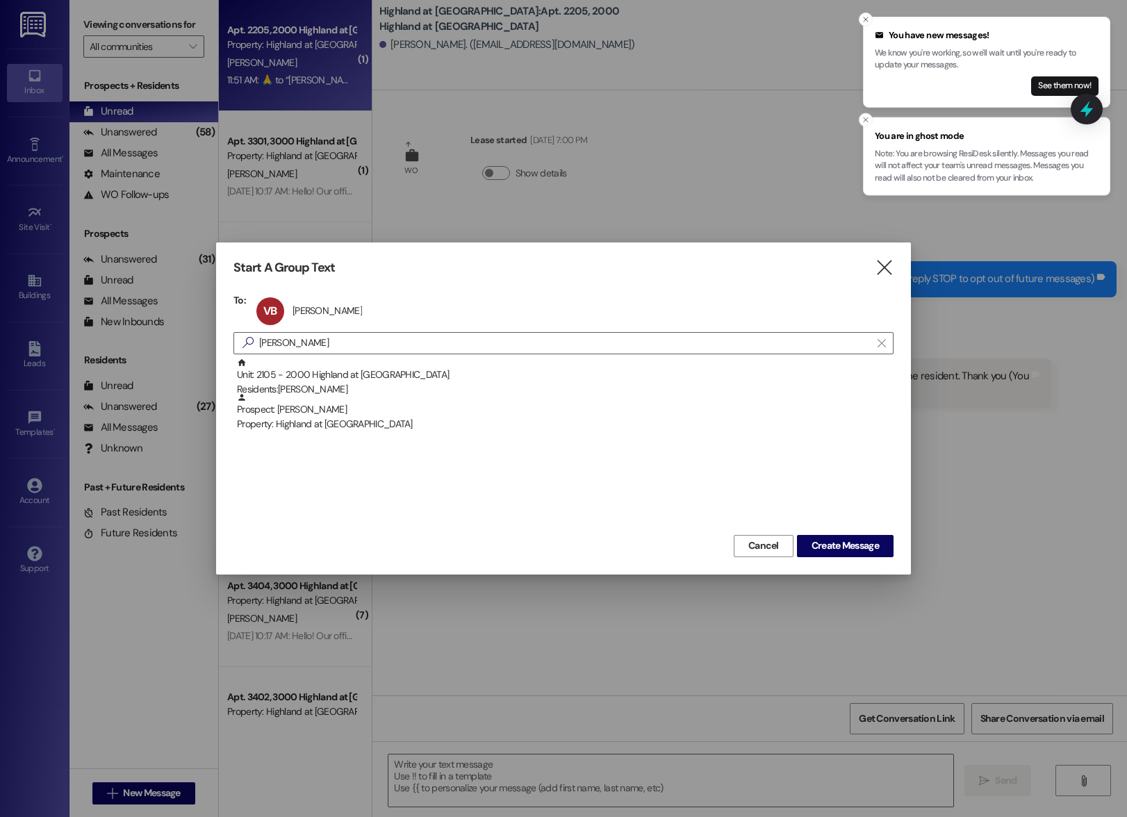
click at [901, 270] on div "Start A Group Text  To: VB Vince Bruner Vince Bruner click to remove  vince …" at bounding box center [563, 408] width 695 height 331
click at [886, 268] on icon "" at bounding box center [884, 268] width 19 height 15
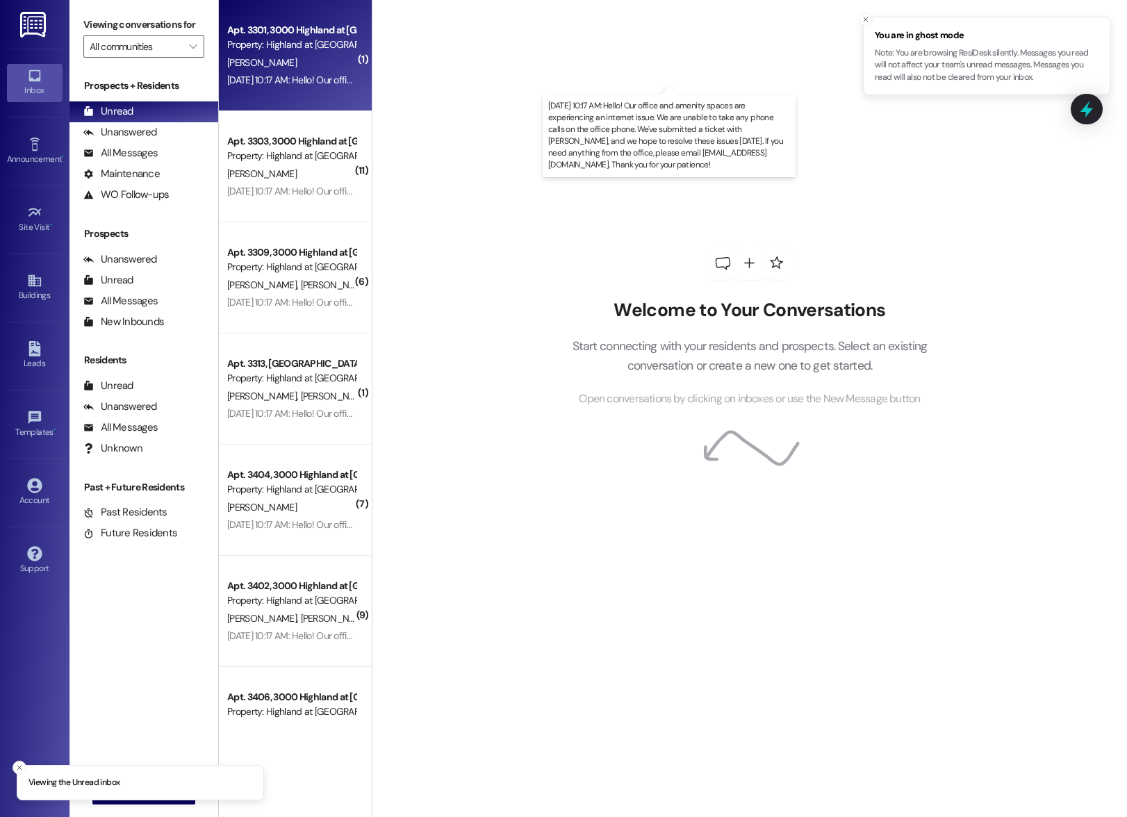
click at [248, 74] on div "[DATE] 10:17 AM: Hello! Our office and amenity spaces are experiencing an inter…" at bounding box center [942, 80] width 1431 height 13
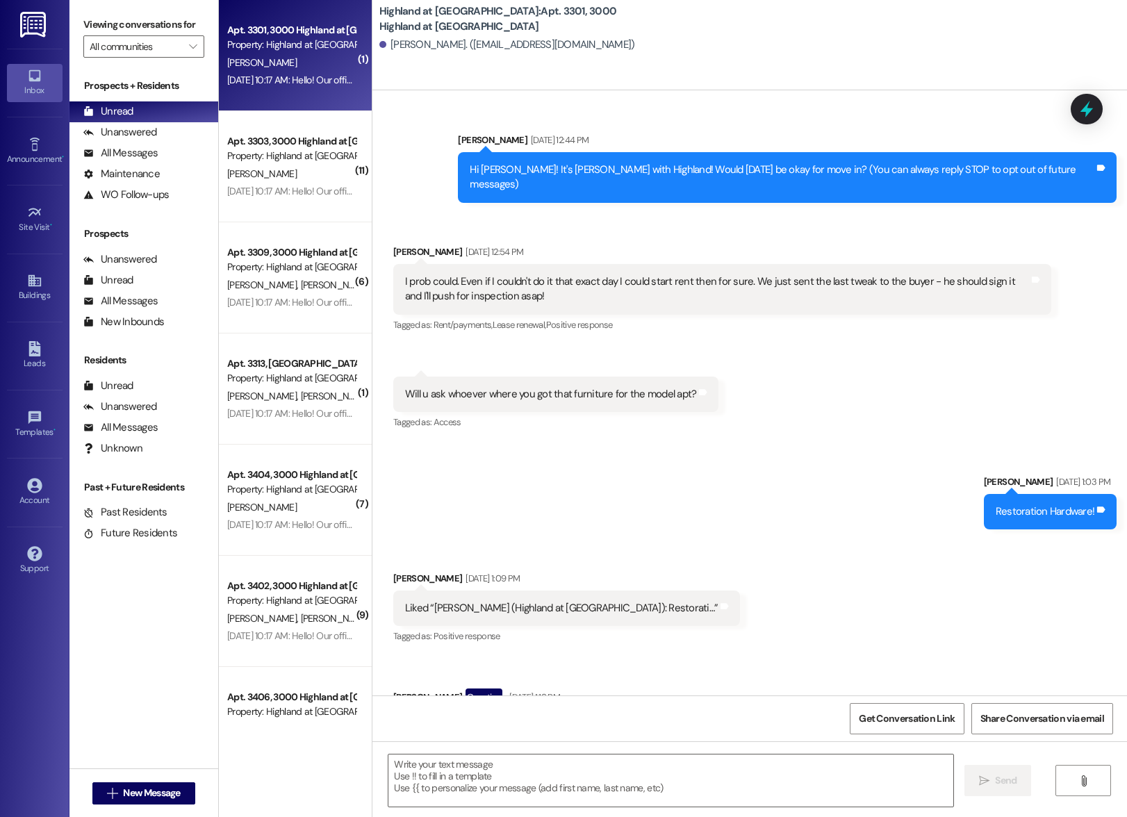
scroll to position [62635, 0]
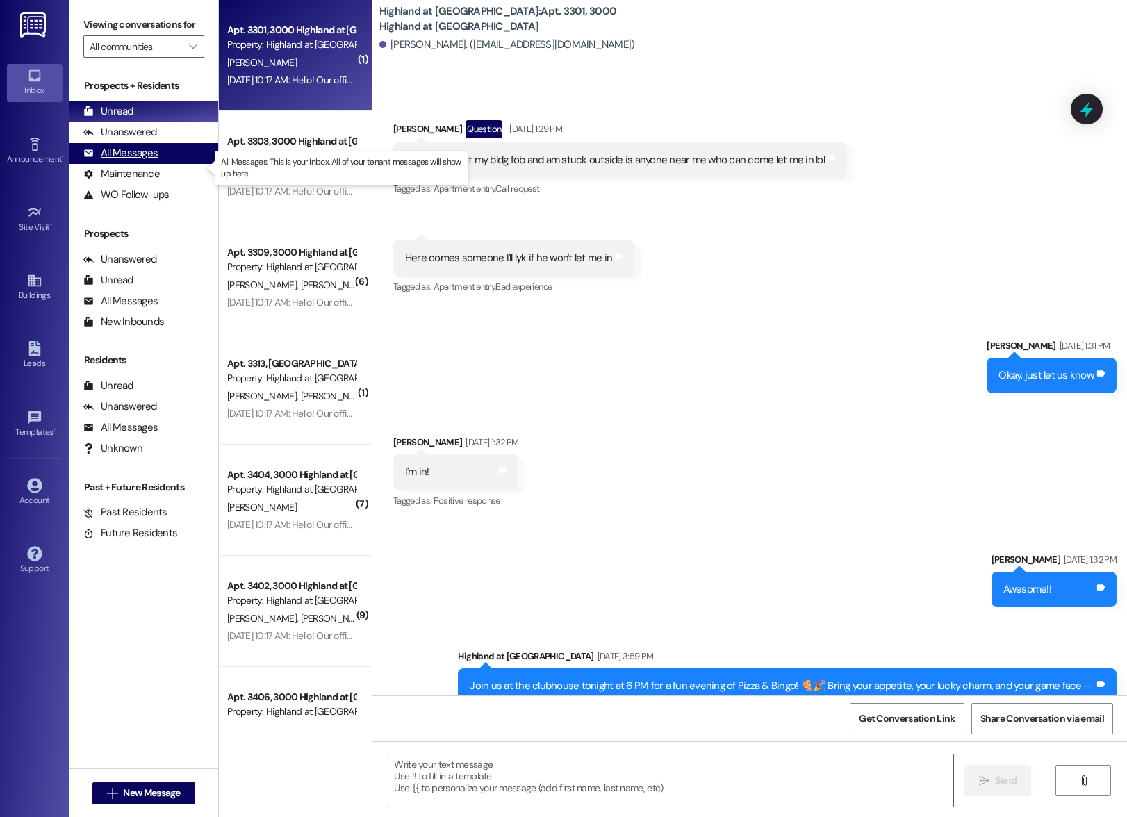
click at [126, 161] on div "All Messages" at bounding box center [120, 153] width 74 height 15
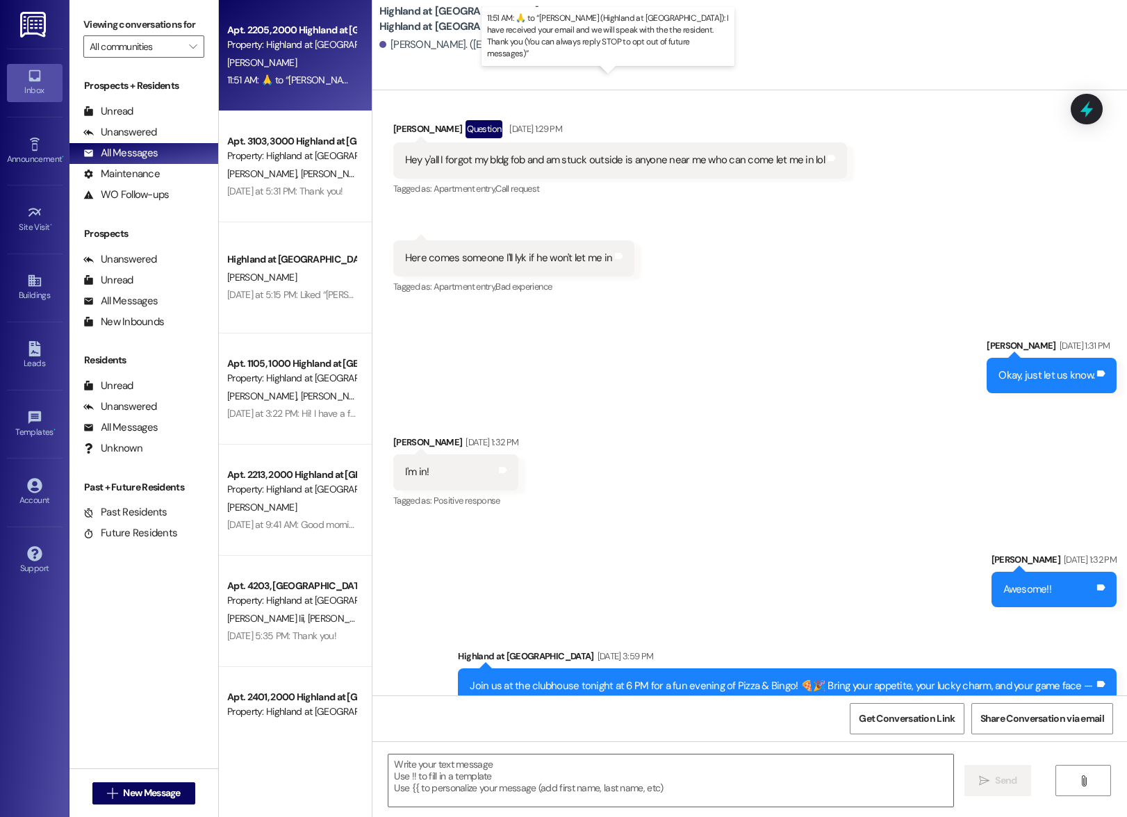
click at [244, 74] on div "11:51 AM:  ​🙏​ to “ Annie-Marie Taylor (Highland at Spring Hill): I have receiv…" at bounding box center [643, 80] width 832 height 13
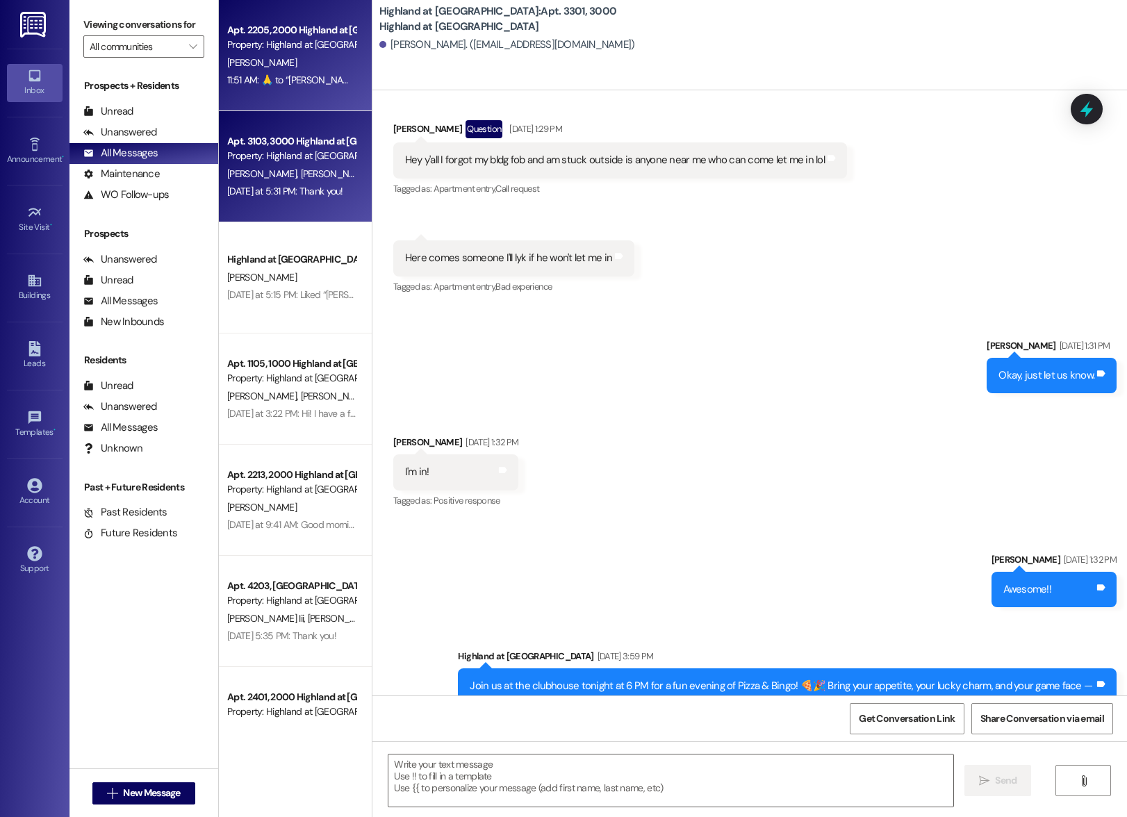
click at [262, 166] on div "M. Wright B. Cobine" at bounding box center [291, 173] width 131 height 17
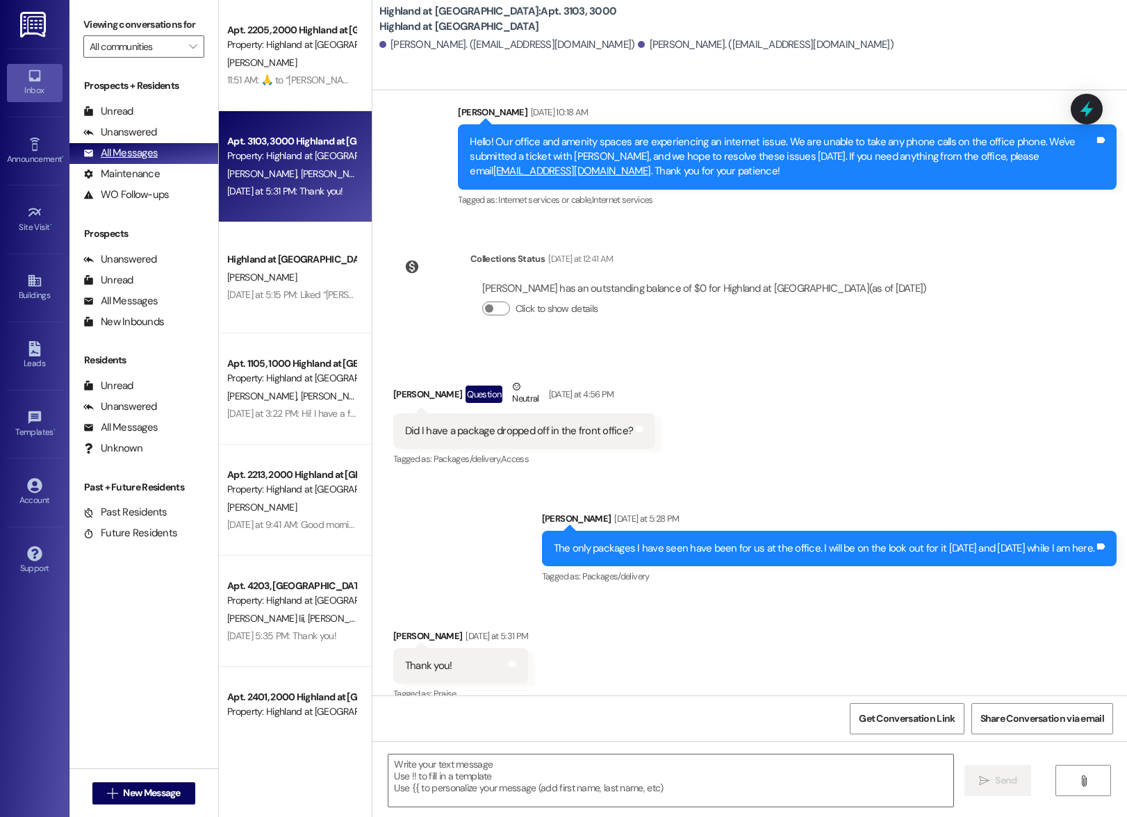
scroll to position [9568, 0]
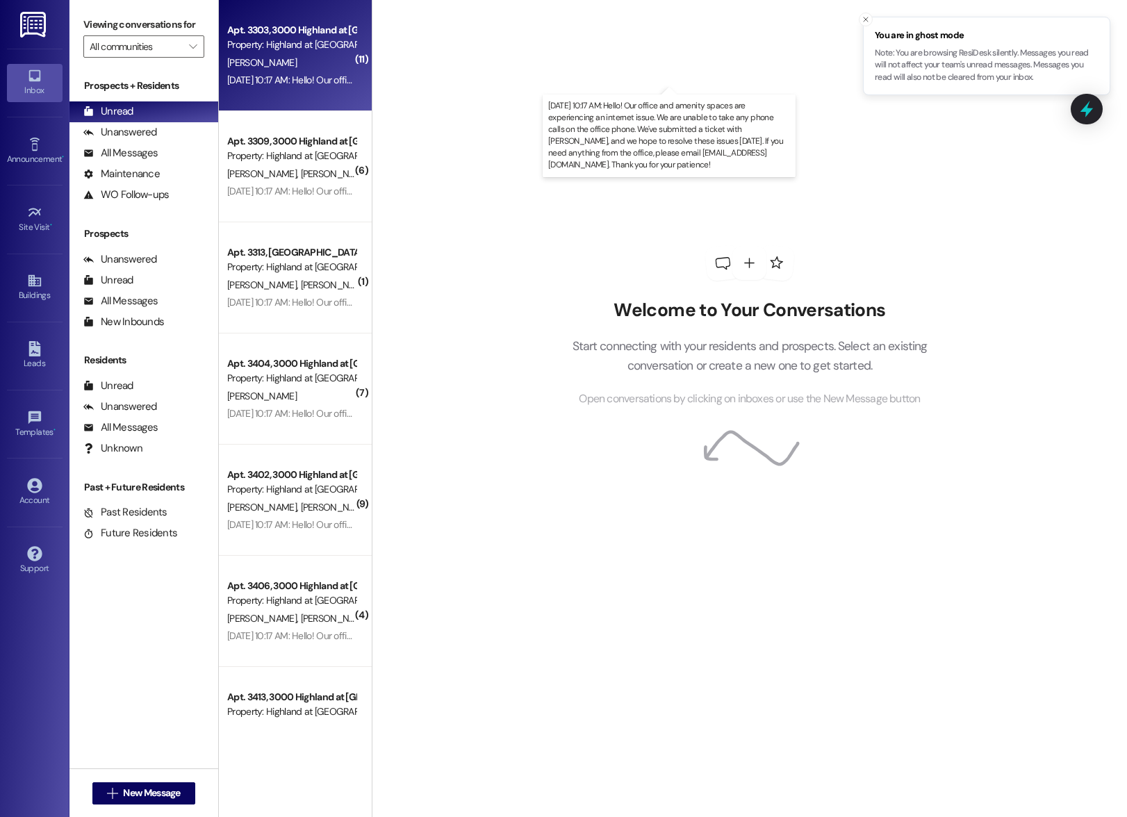
click at [291, 74] on div "[DATE] 10:17 AM: Hello! Our office and amenity spaces are experiencing an inter…" at bounding box center [942, 80] width 1431 height 13
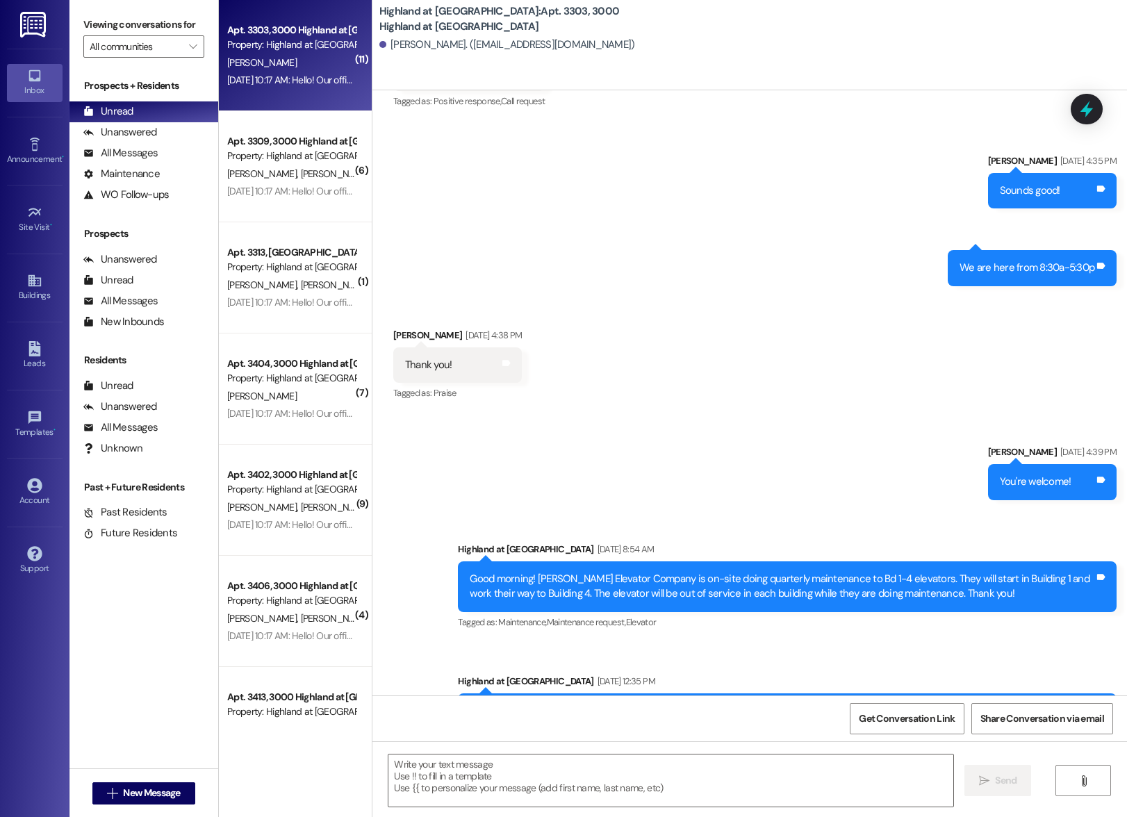
scroll to position [9270, 0]
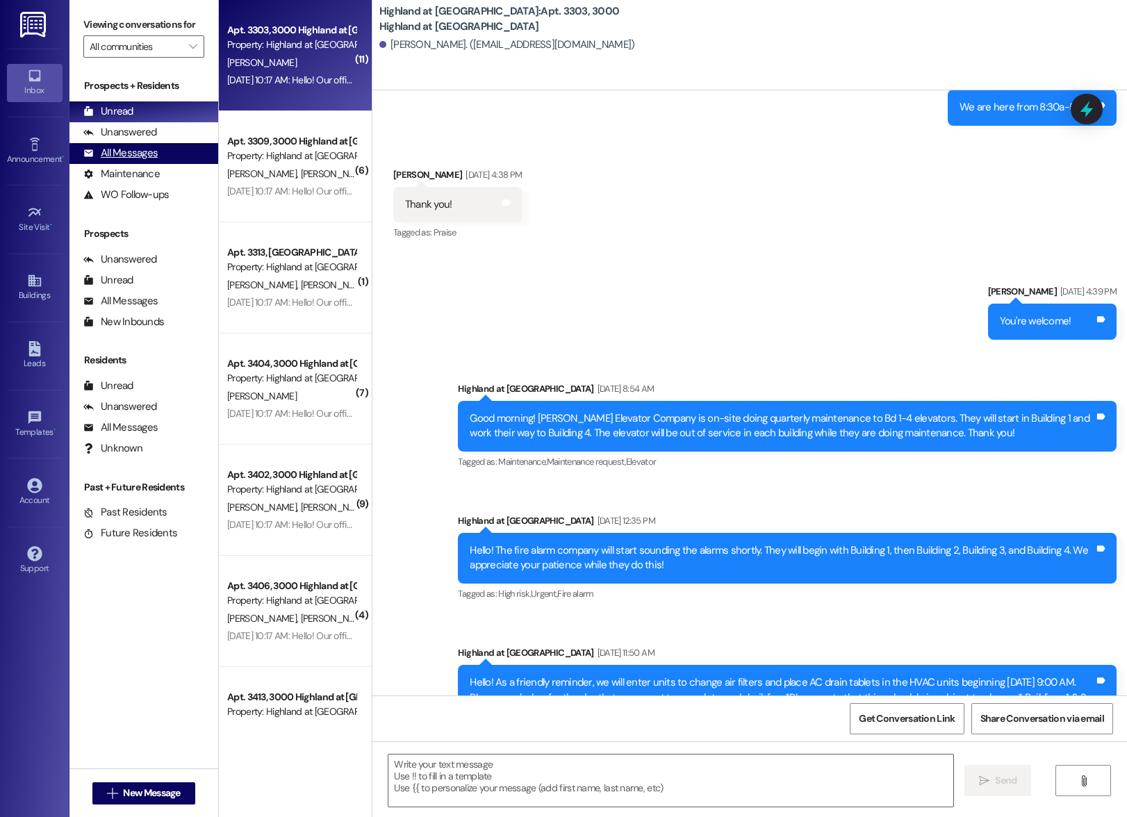
click at [121, 161] on div "All Messages" at bounding box center [120, 153] width 74 height 15
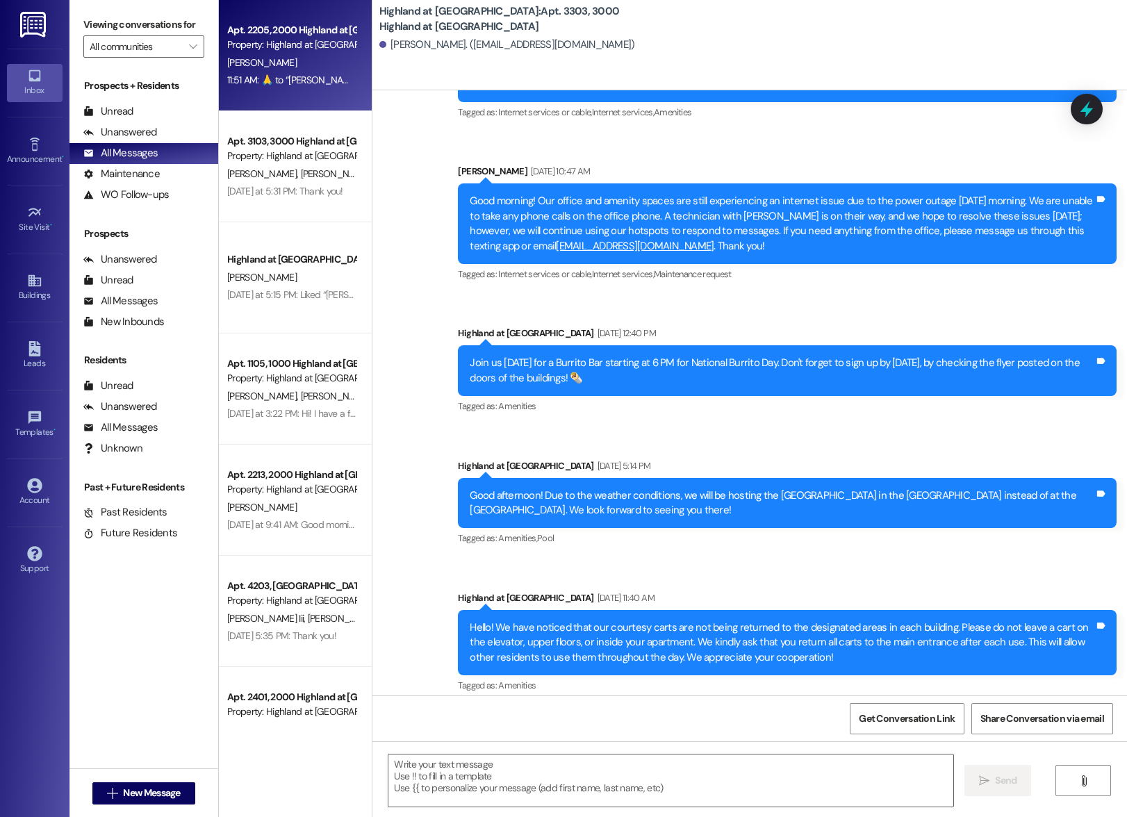
click at [285, 61] on div "[PERSON_NAME]" at bounding box center [291, 62] width 131 height 17
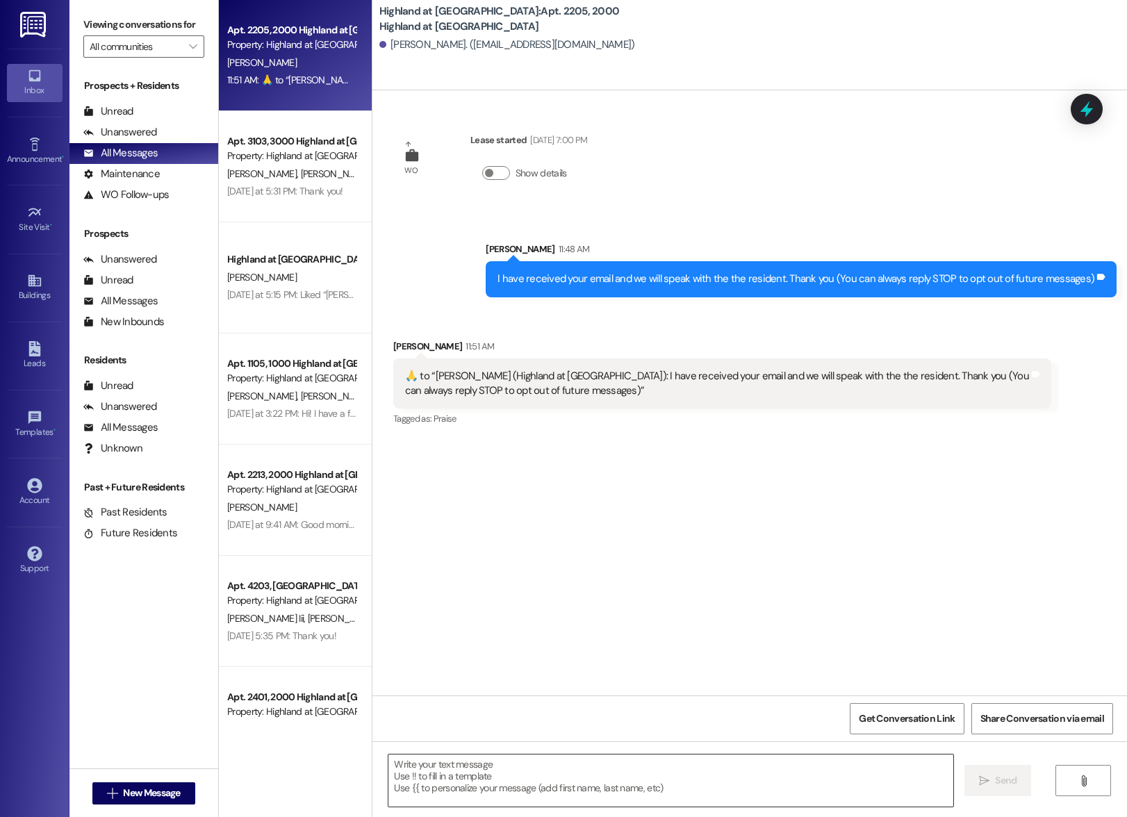
scroll to position [0, 0]
click at [638, 774] on textarea at bounding box center [670, 781] width 565 height 52
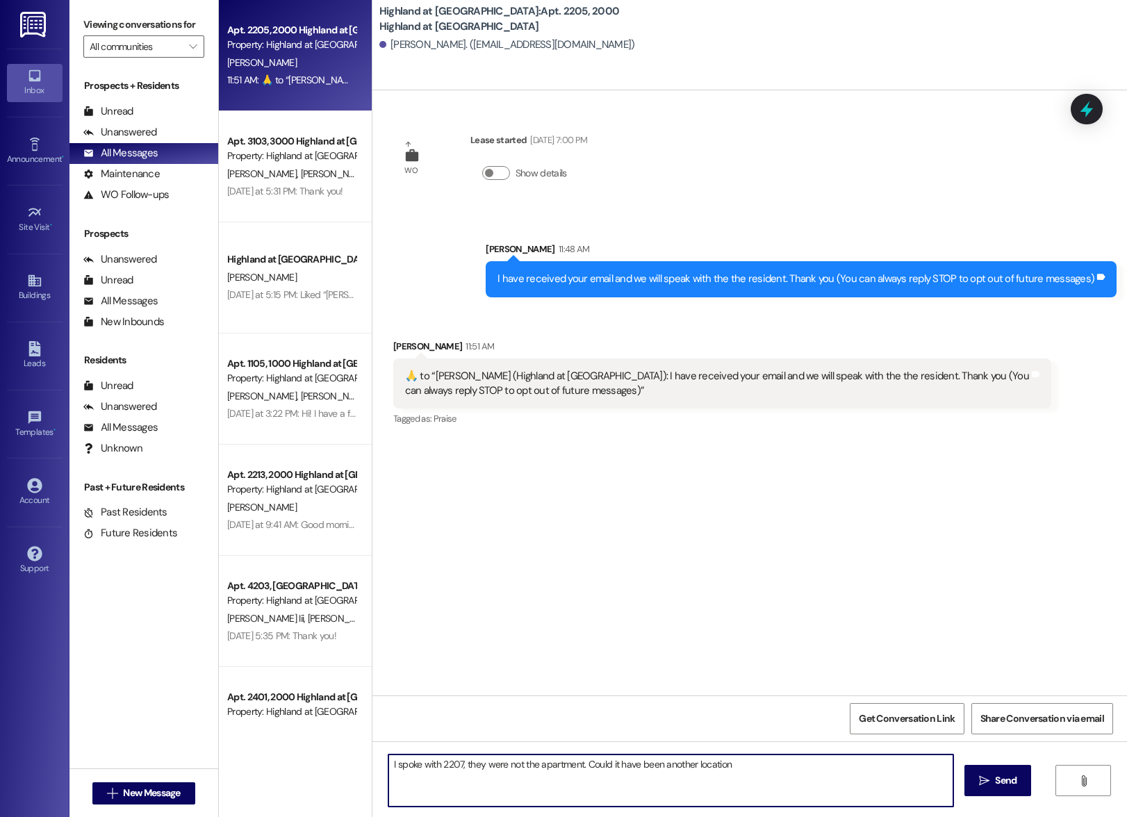
type textarea "I spoke with 2207, they were not the apartment. Could it have been another loca…"
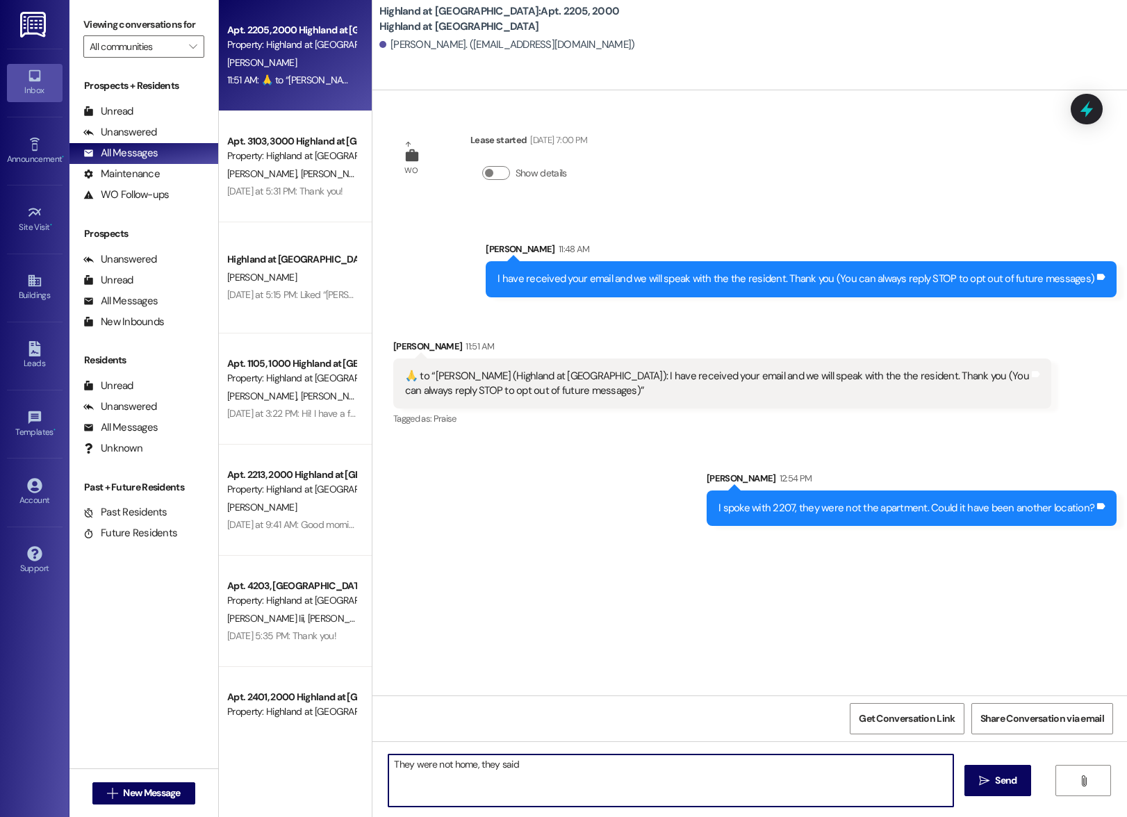
type textarea "They were not home, they said."
